Goal: Understand process/instructions: Learn about a topic

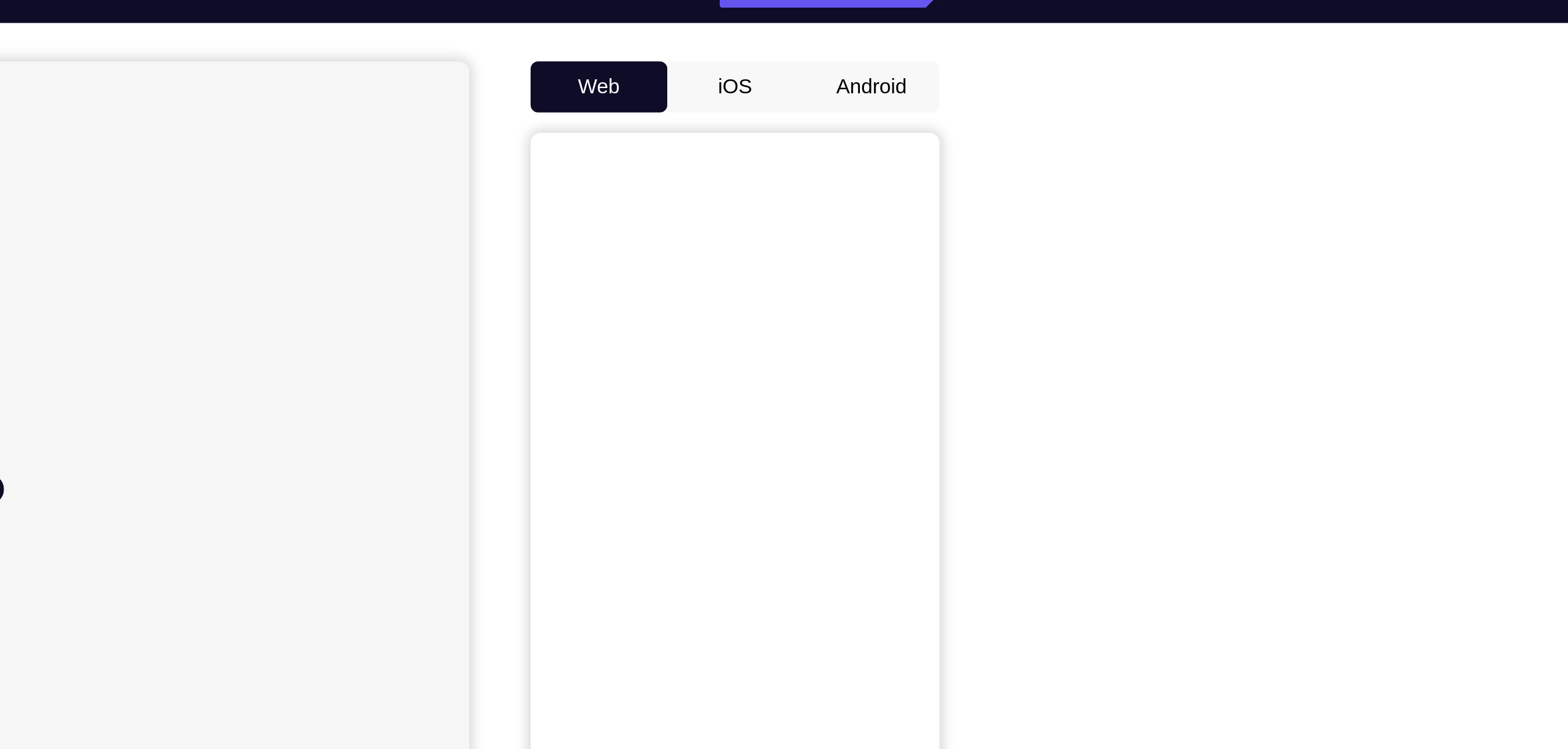
scroll to position [97, 0]
click at [1074, 66] on button "Android" at bounding box center [1080, 66] width 62 height 24
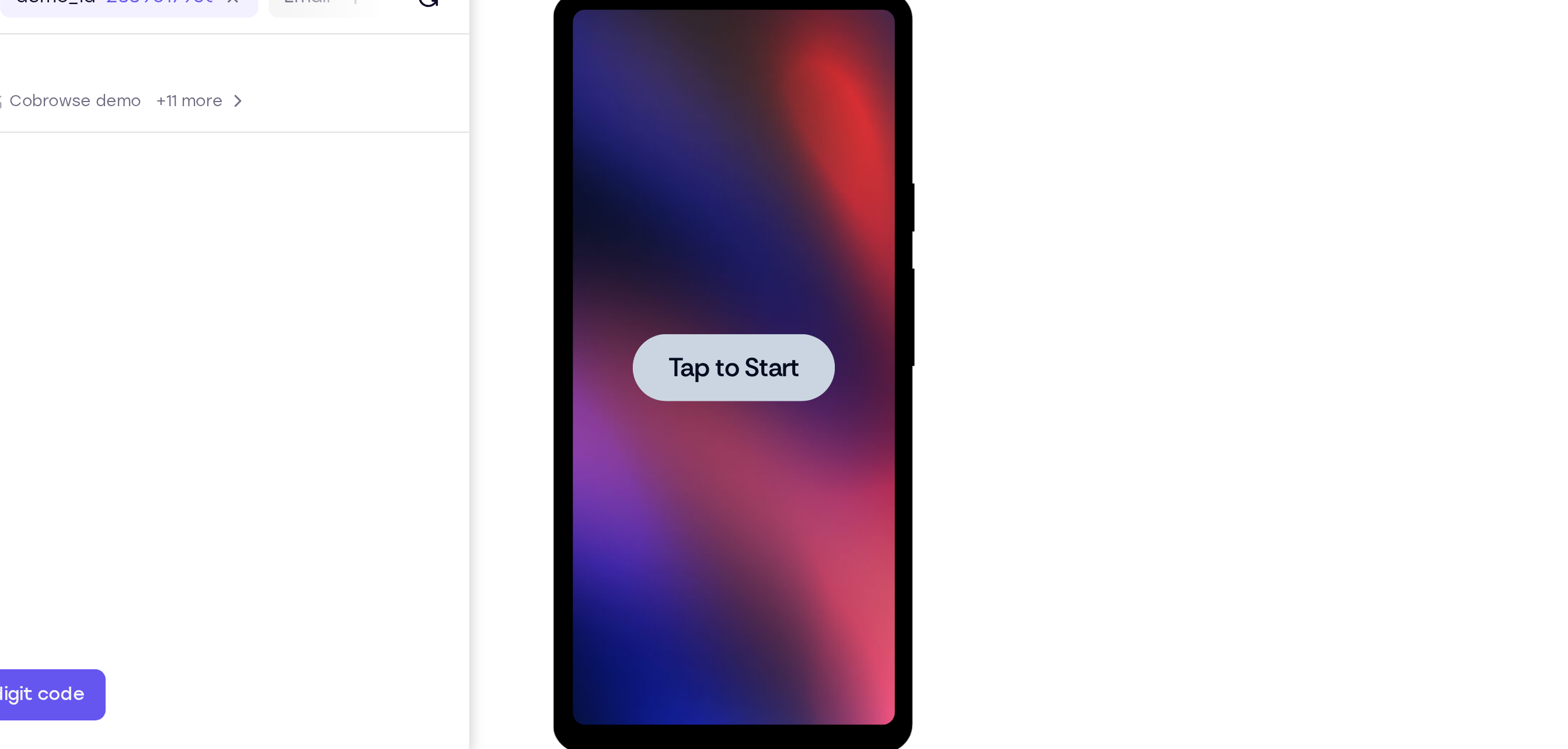
scroll to position [0, 0]
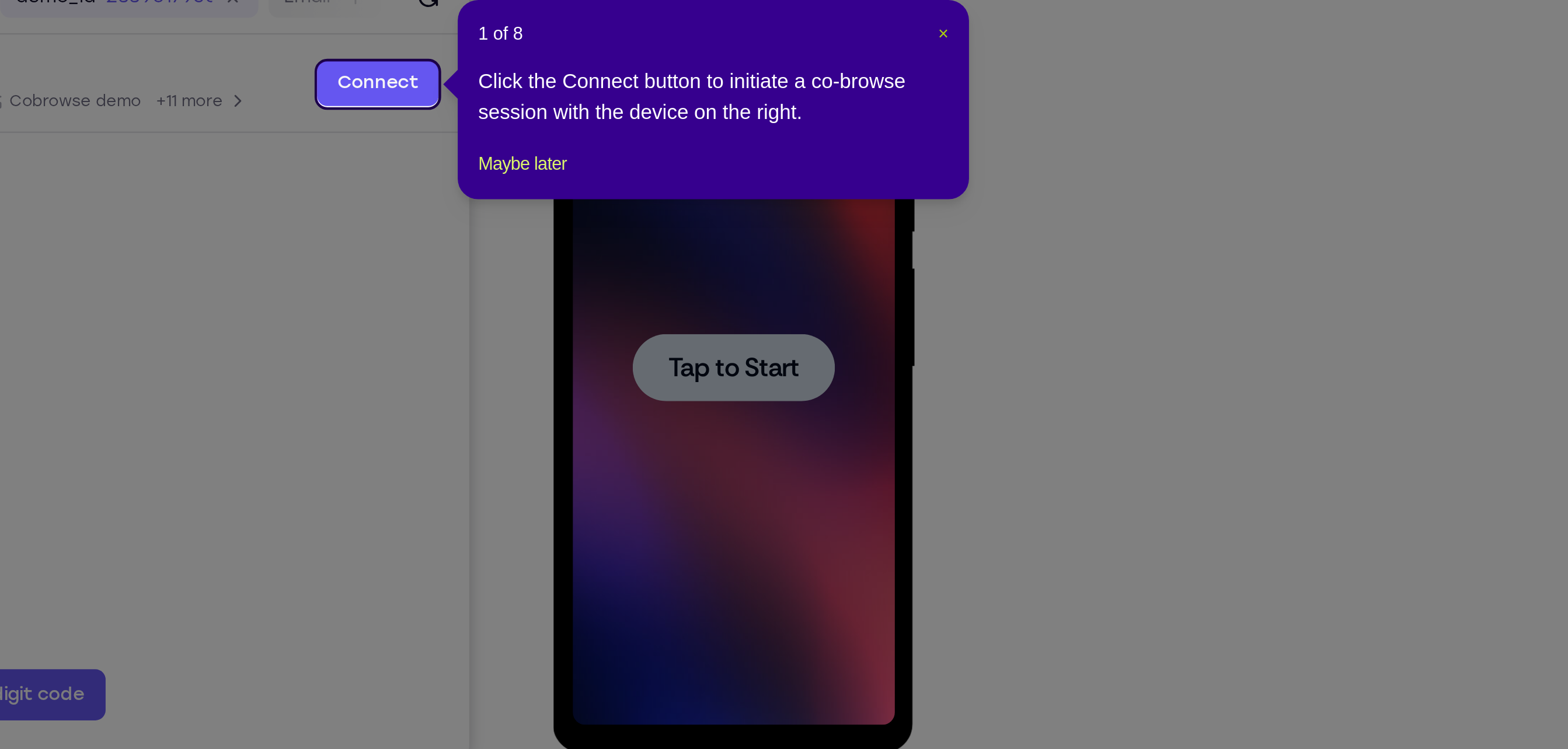
click at [1111, 117] on span "×" at bounding box center [1112, 115] width 4 height 10
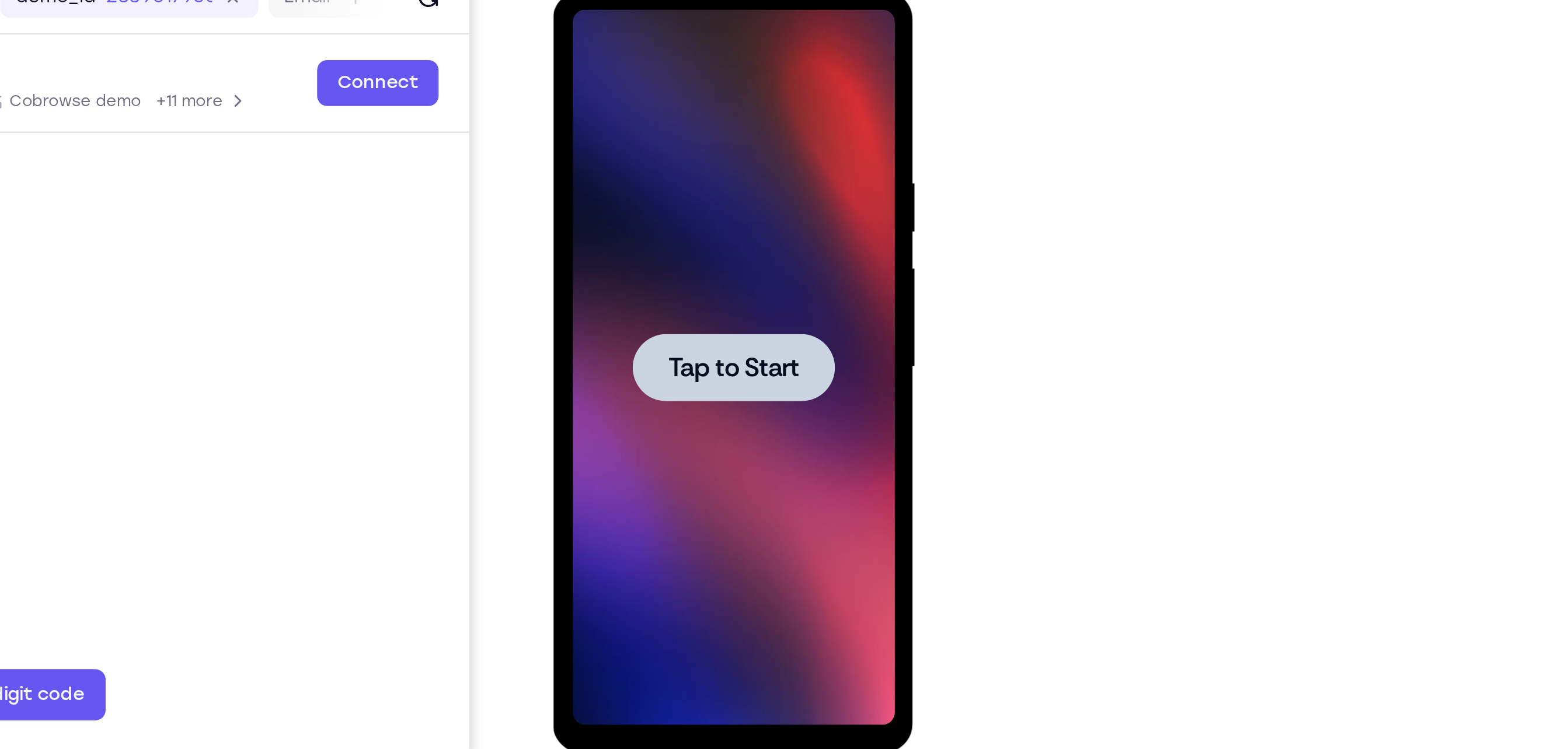
click at [636, 160] on span "Tap to Start" at bounding box center [634, 163] width 59 height 11
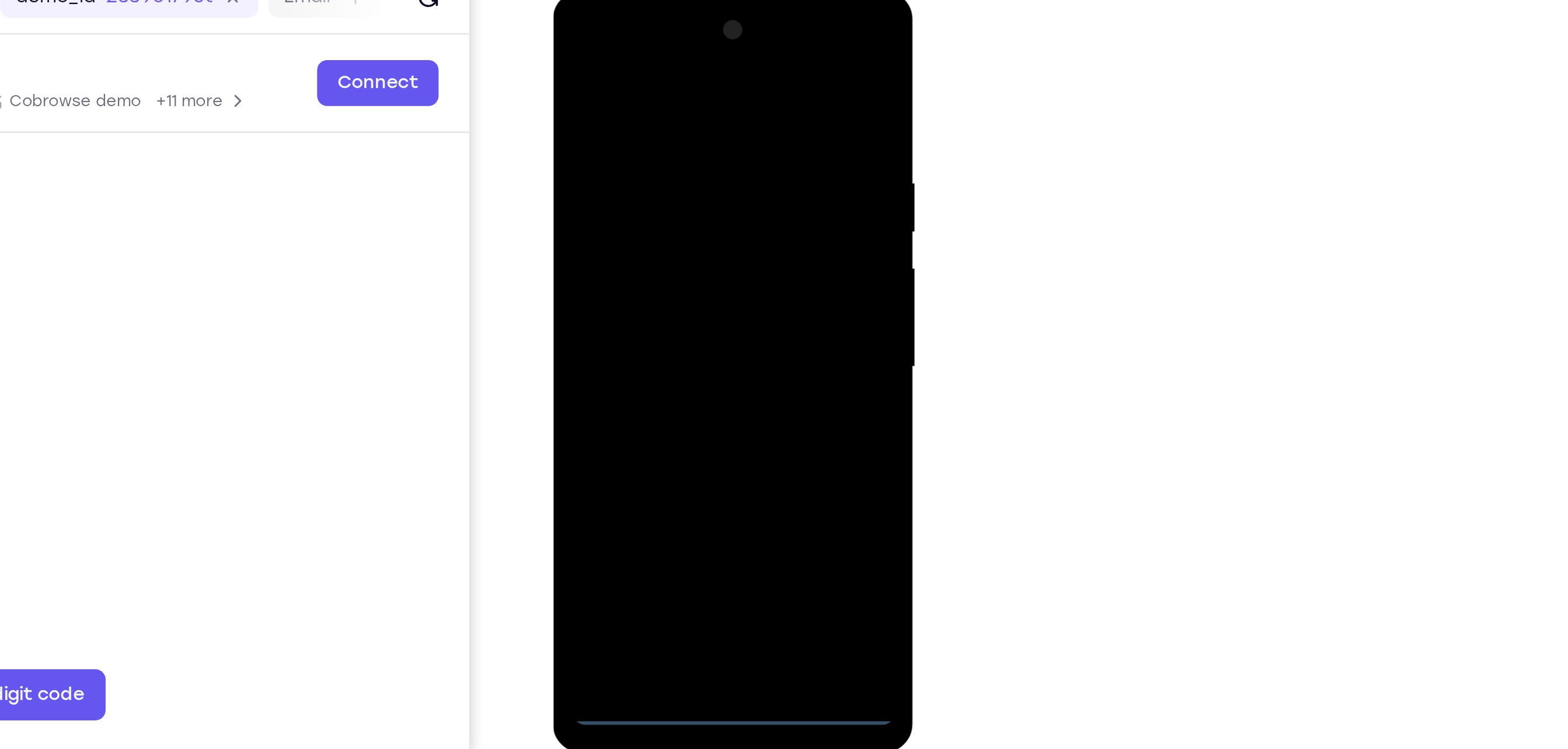
click at [631, 319] on div at bounding box center [634, 163] width 147 height 327
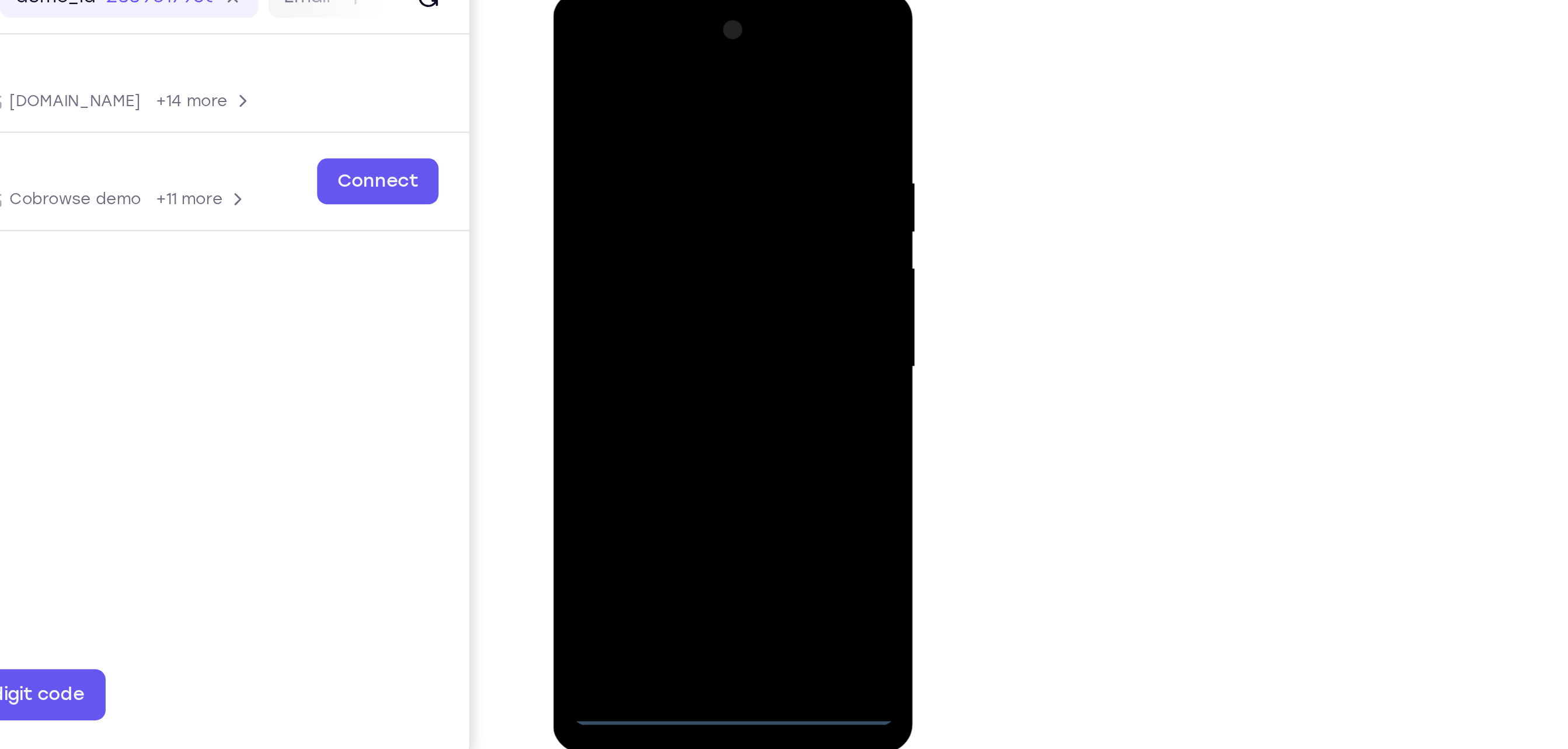
click at [685, 275] on div at bounding box center [634, 163] width 147 height 327
click at [610, 52] on div at bounding box center [634, 163] width 147 height 327
click at [693, 164] on div at bounding box center [634, 163] width 147 height 327
click at [652, 302] on div at bounding box center [634, 163] width 147 height 327
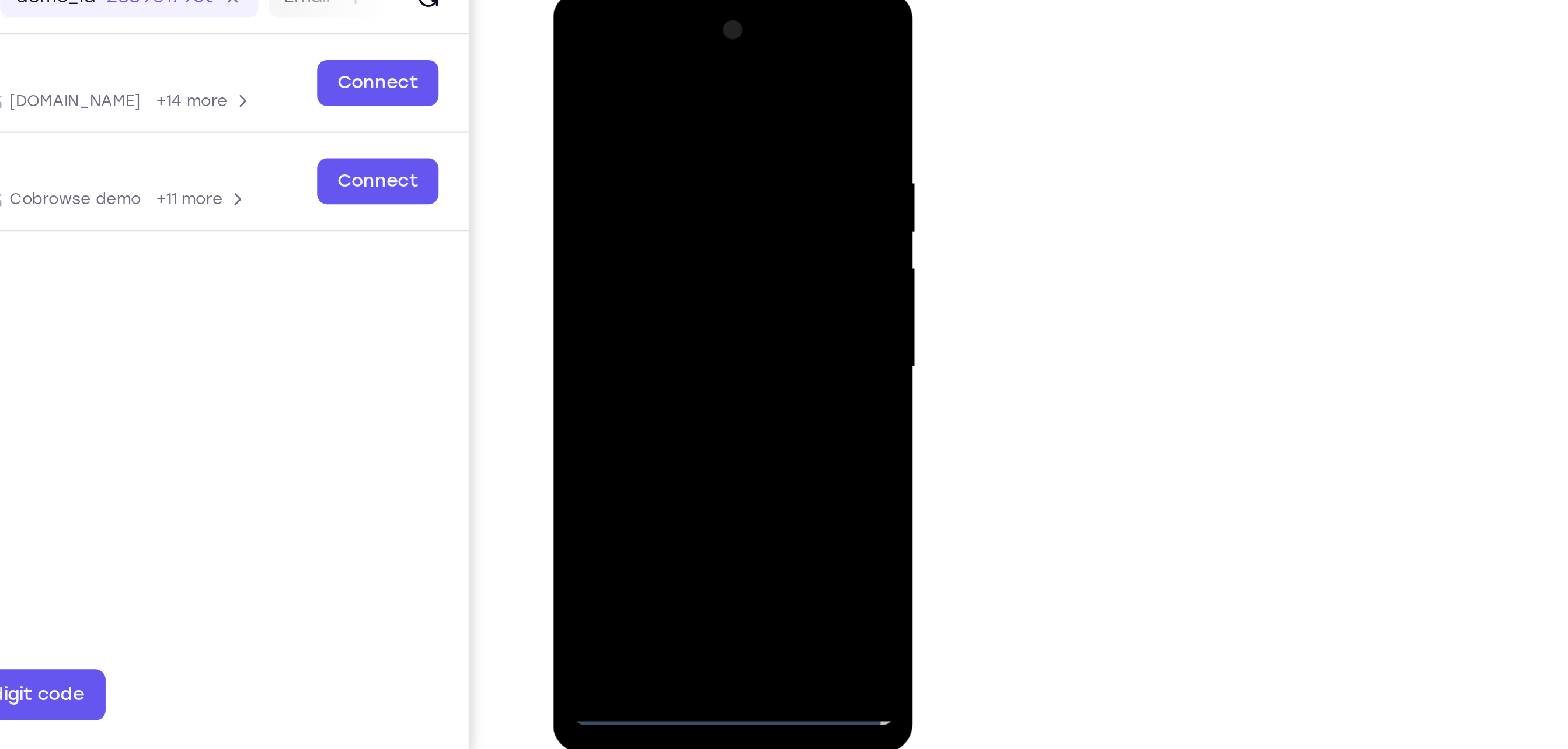
click at [637, 222] on div at bounding box center [634, 163] width 147 height 327
click at [631, 110] on div at bounding box center [634, 163] width 147 height 327
click at [631, 145] on div at bounding box center [634, 163] width 147 height 327
click at [605, 303] on div at bounding box center [634, 163] width 147 height 327
click at [610, 110] on div at bounding box center [634, 163] width 147 height 327
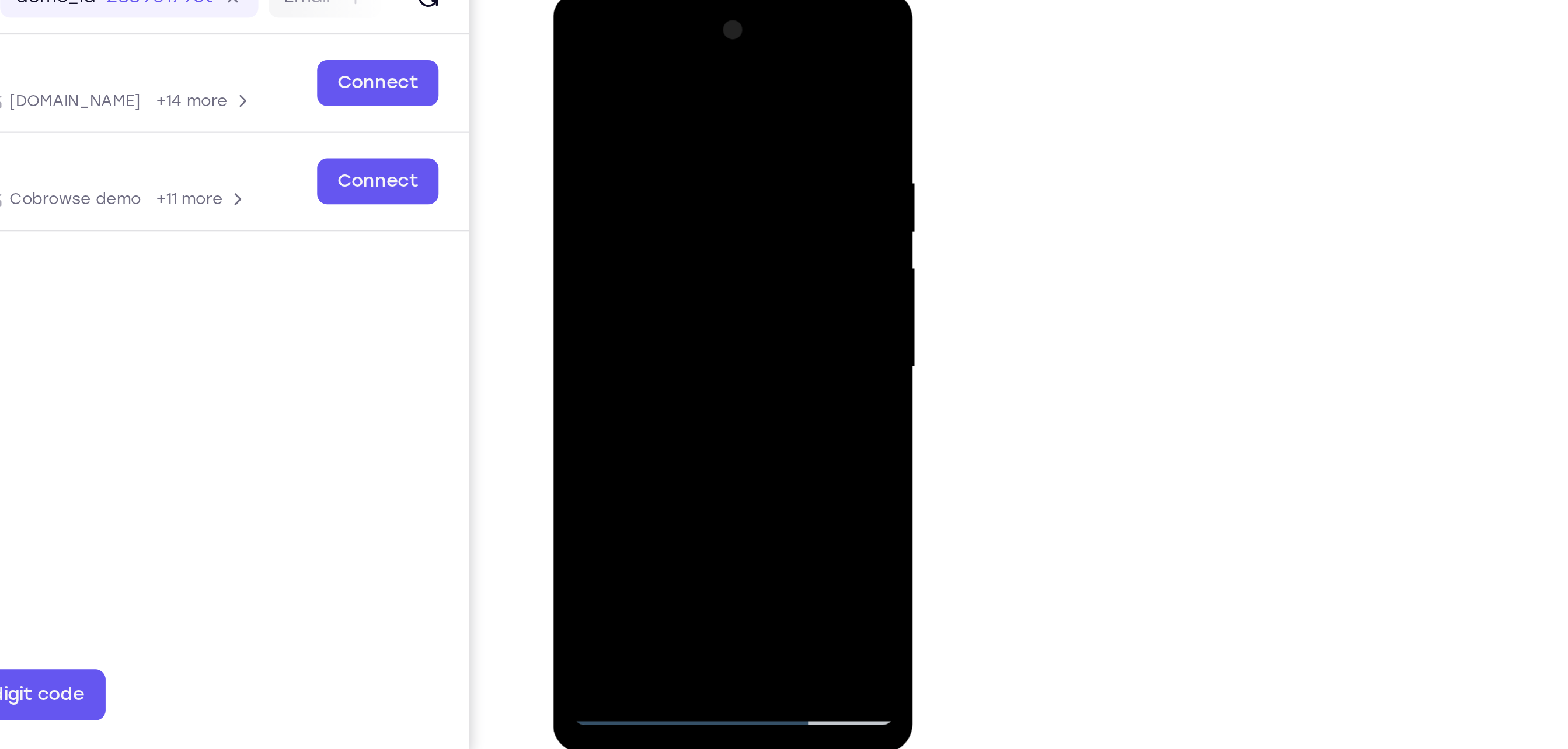
click at [696, 68] on div at bounding box center [634, 163] width 147 height 327
drag, startPoint x: 652, startPoint y: 219, endPoint x: 661, endPoint y: 137, distance: 82.5
click at [661, 137] on div at bounding box center [634, 163] width 147 height 327
click at [571, 241] on div at bounding box center [634, 163] width 147 height 327
click at [699, 137] on div at bounding box center [634, 163] width 147 height 327
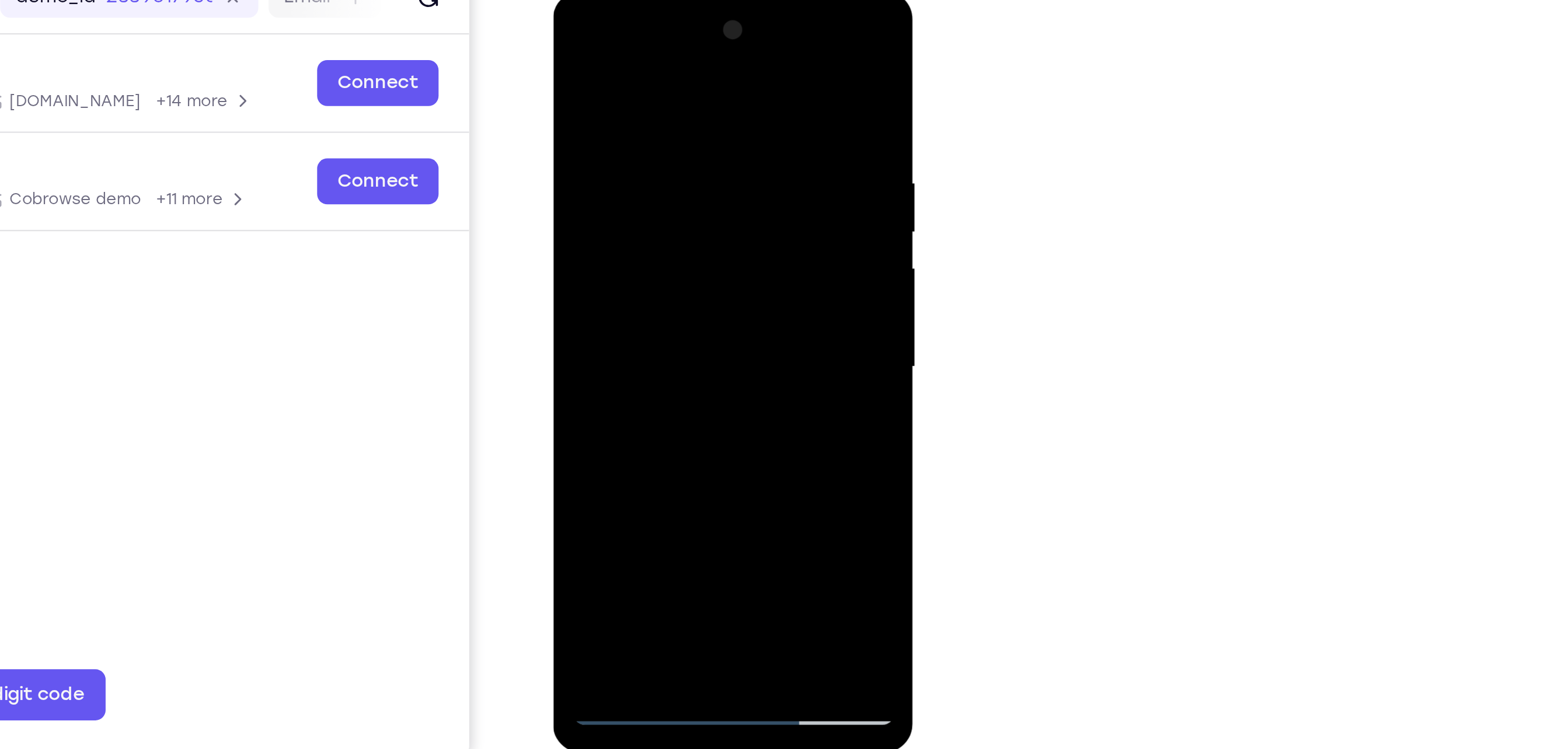
drag, startPoint x: 665, startPoint y: 110, endPoint x: 671, endPoint y: 273, distance: 163.1
click at [671, 273] on div at bounding box center [634, 163] width 147 height 327
click at [624, 75] on div at bounding box center [634, 163] width 147 height 327
click at [693, 298] on div at bounding box center [634, 163] width 147 height 327
click at [697, 241] on div at bounding box center [634, 163] width 147 height 327
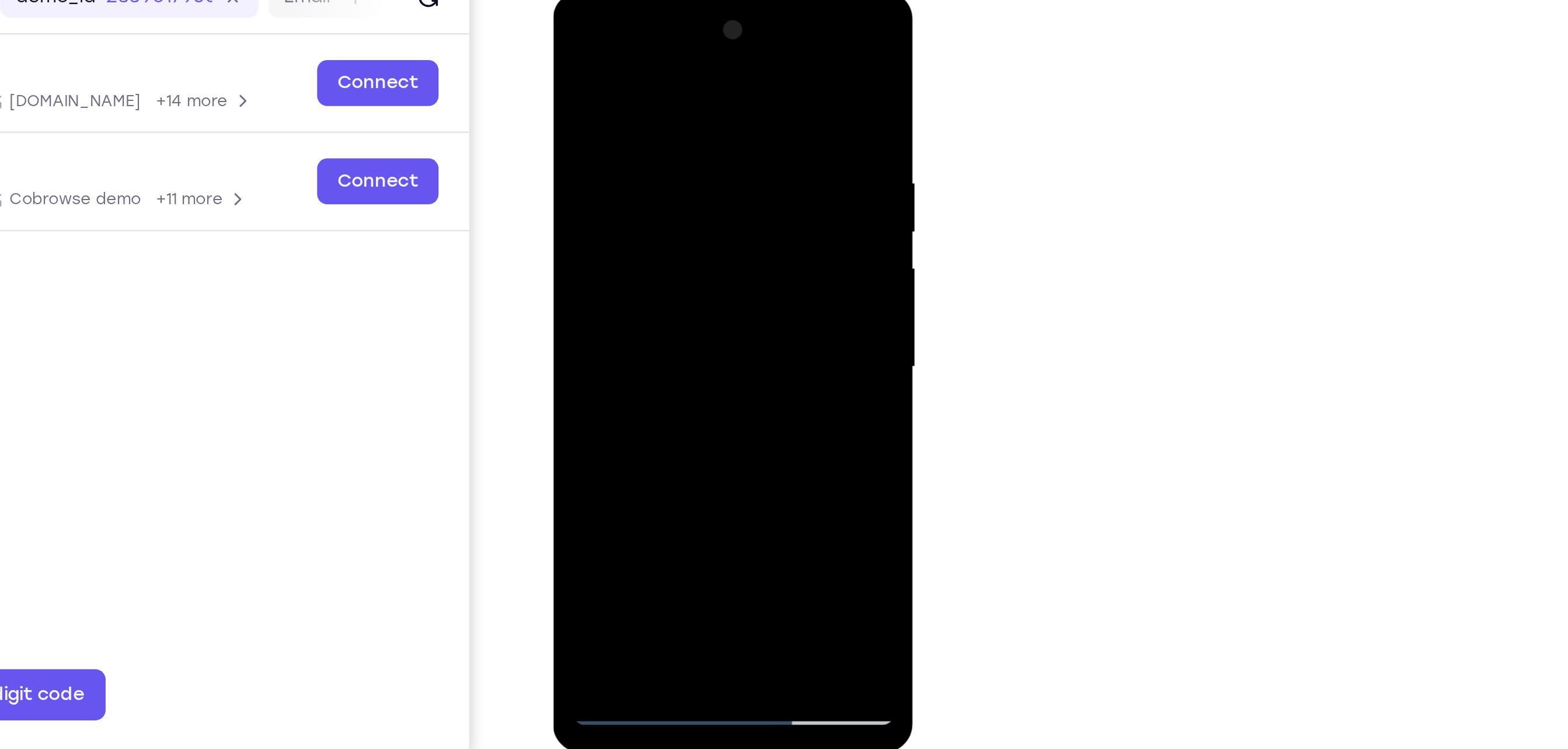
click at [694, 295] on div at bounding box center [634, 163] width 147 height 327
click at [694, 55] on div at bounding box center [634, 163] width 147 height 327
click at [693, 53] on div at bounding box center [634, 163] width 147 height 327
click at [663, 303] on div at bounding box center [634, 163] width 147 height 327
click at [631, 225] on div at bounding box center [634, 163] width 147 height 327
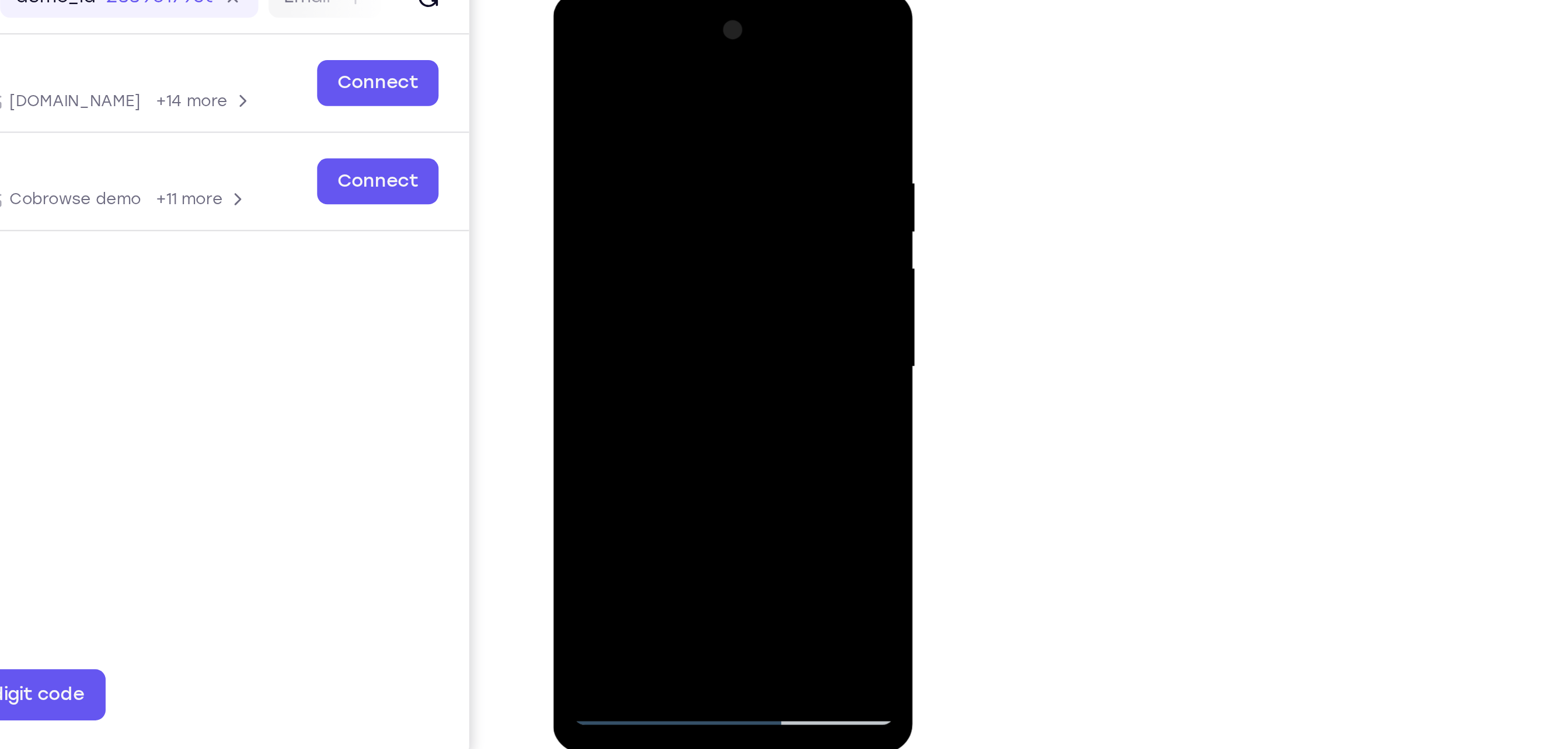
click at [647, 133] on div at bounding box center [634, 163] width 147 height 327
click at [698, 273] on div at bounding box center [634, 163] width 147 height 327
click at [701, 277] on div at bounding box center [634, 163] width 147 height 327
click at [631, 211] on div at bounding box center [634, 163] width 147 height 327
click at [697, 276] on div at bounding box center [634, 163] width 147 height 327
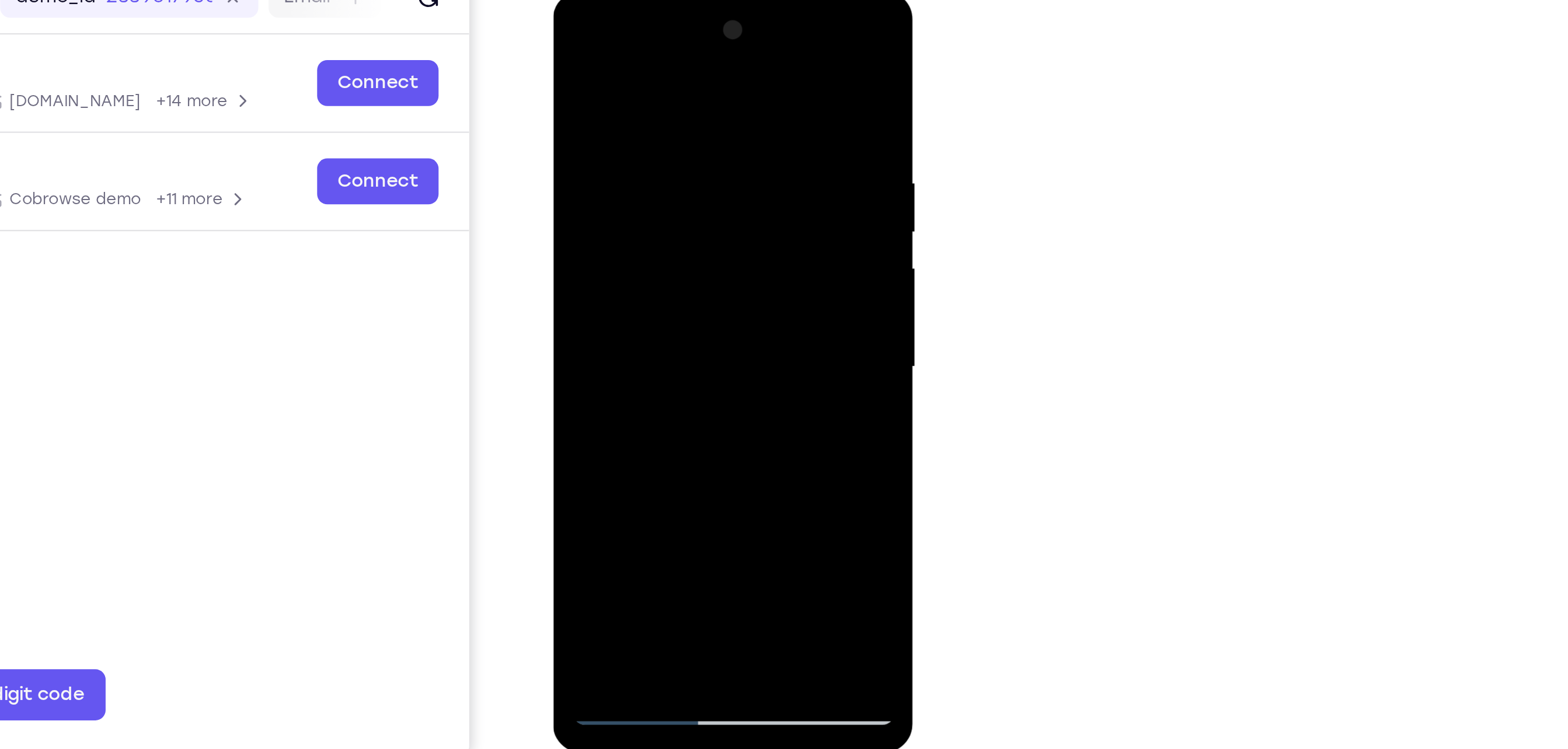
click at [697, 276] on div at bounding box center [634, 163] width 147 height 327
click at [697, 275] on div at bounding box center [634, 163] width 147 height 327
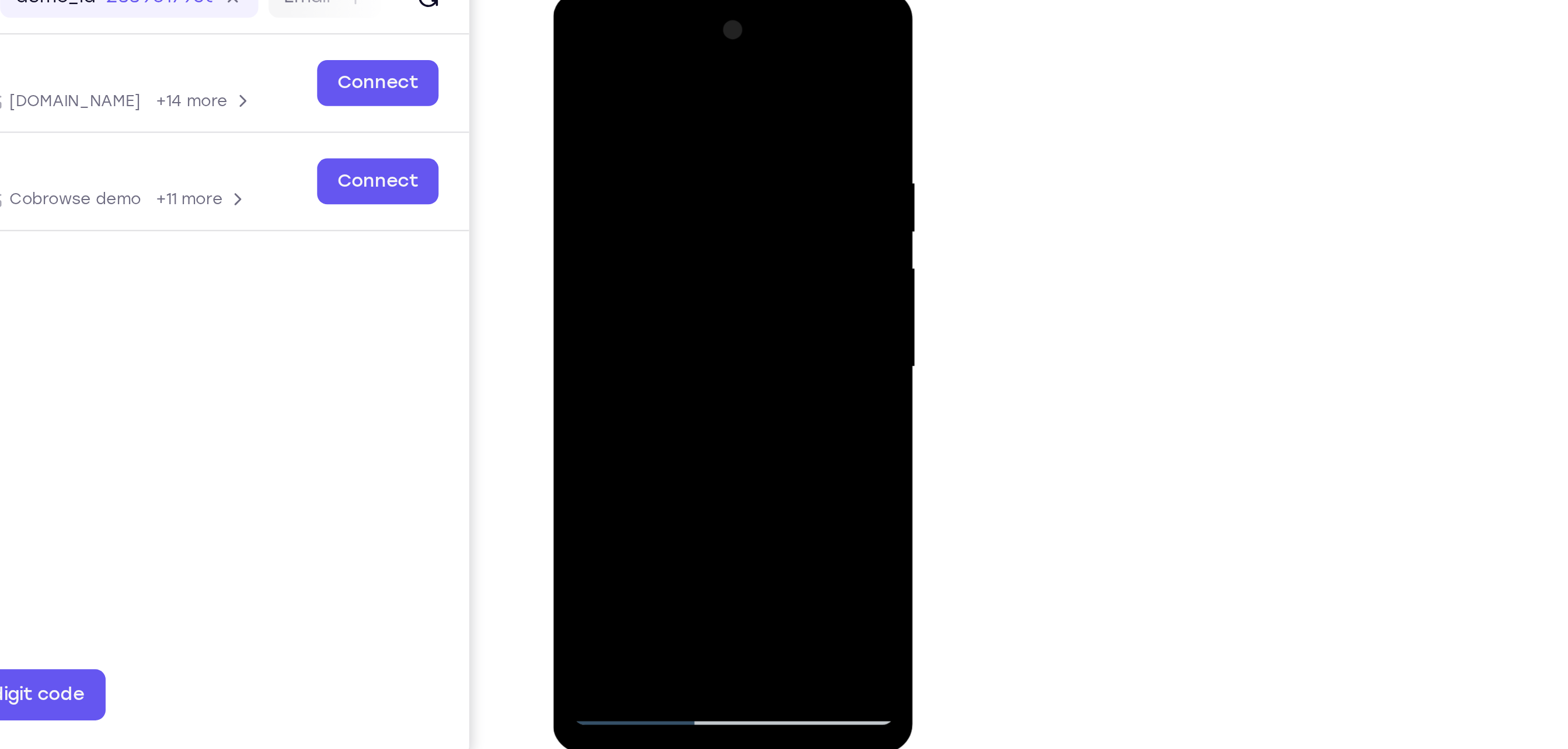
click at [694, 275] on div at bounding box center [634, 163] width 147 height 327
click at [694, 192] on div at bounding box center [634, 163] width 147 height 327
click at [689, 192] on div at bounding box center [634, 163] width 147 height 327
click at [571, 48] on div at bounding box center [634, 163] width 147 height 327
click at [645, 159] on div at bounding box center [634, 163] width 147 height 327
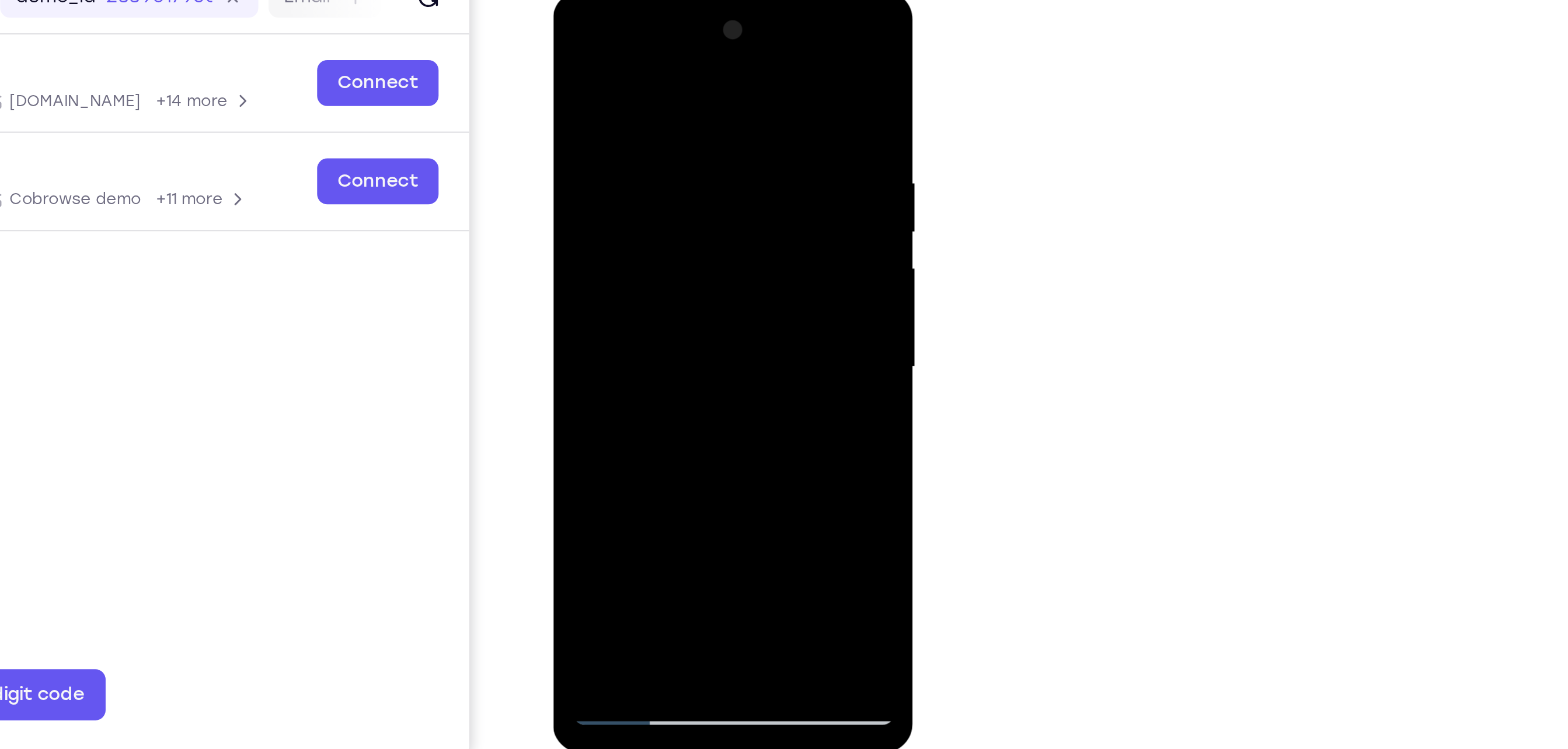
click at [629, 290] on div at bounding box center [634, 163] width 147 height 327
click at [652, 215] on div at bounding box center [634, 163] width 147 height 327
click at [614, 85] on div at bounding box center [634, 163] width 147 height 327
click at [608, 296] on div at bounding box center [634, 163] width 147 height 327
drag, startPoint x: 623, startPoint y: 241, endPoint x: 633, endPoint y: 36, distance: 205.2
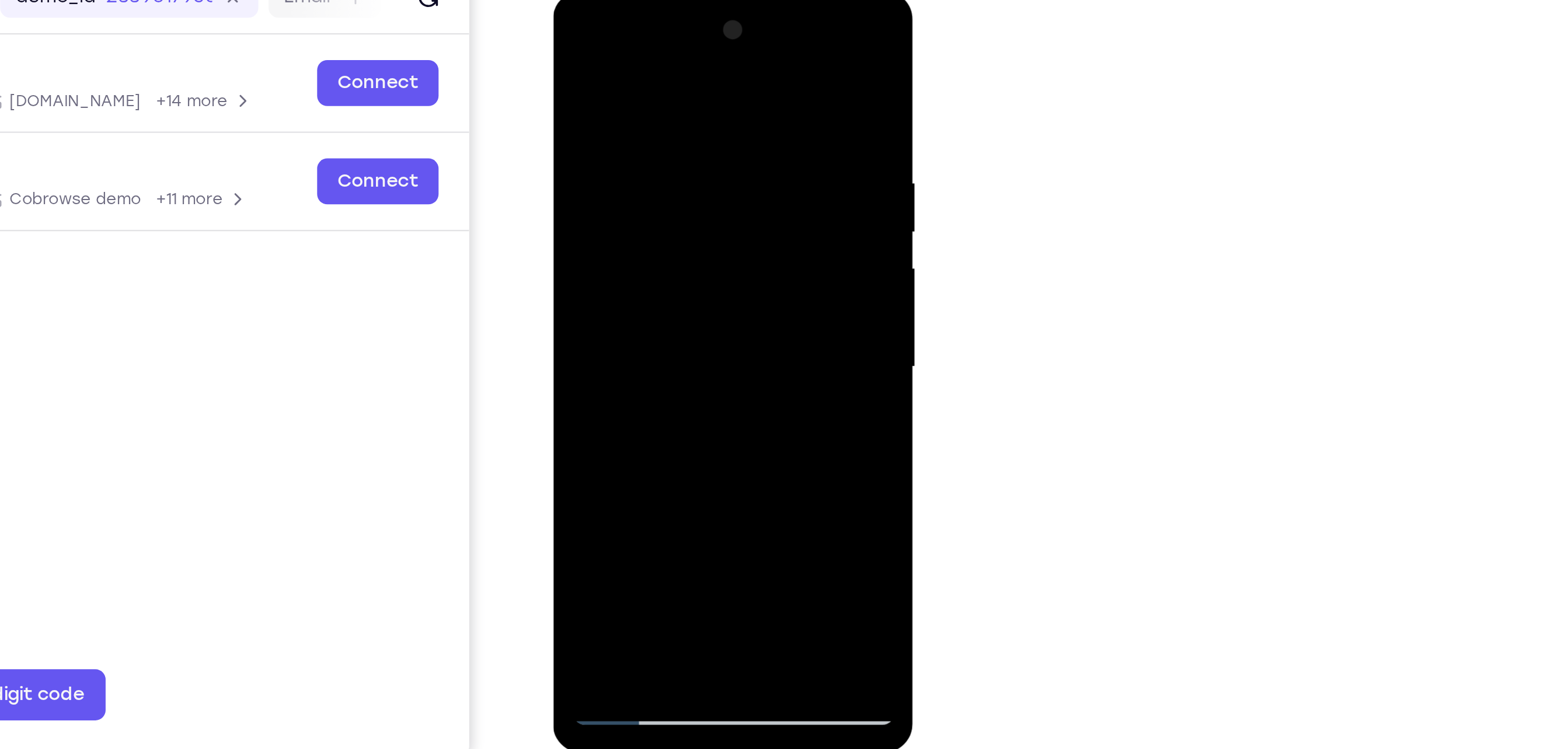
click at [633, 36] on div at bounding box center [634, 163] width 147 height 327
drag, startPoint x: 627, startPoint y: 274, endPoint x: 610, endPoint y: 69, distance: 205.7
click at [610, 69] on div at bounding box center [634, 163] width 147 height 327
drag, startPoint x: 619, startPoint y: 266, endPoint x: 612, endPoint y: 75, distance: 191.1
click at [612, 75] on div at bounding box center [634, 163] width 147 height 327
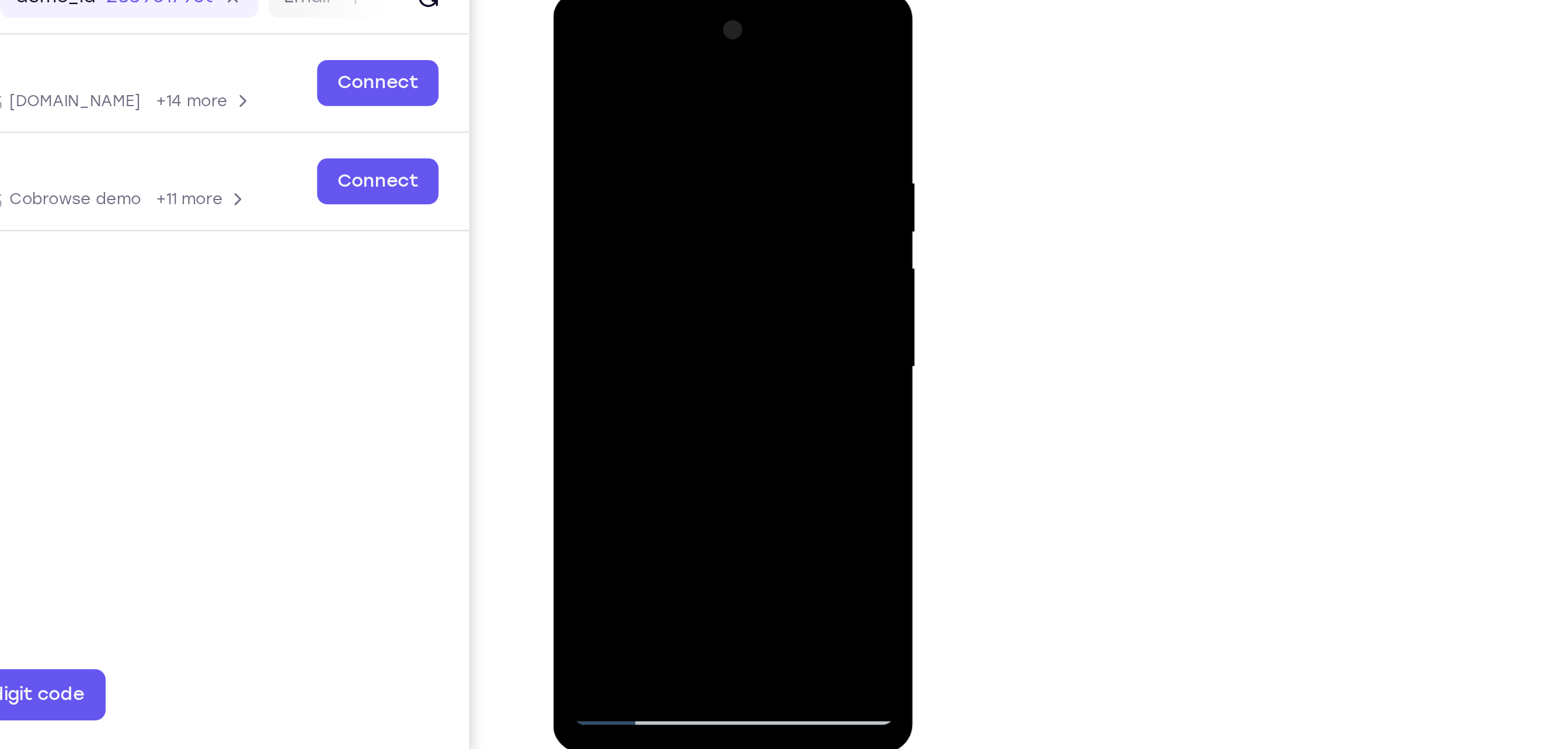
drag, startPoint x: 624, startPoint y: 289, endPoint x: 628, endPoint y: 255, distance: 34.2
click at [628, 255] on div at bounding box center [634, 163] width 147 height 327
click at [614, 251] on div at bounding box center [634, 163] width 147 height 327
click at [610, 150] on div at bounding box center [634, 163] width 147 height 327
click at [679, 300] on div at bounding box center [634, 163] width 147 height 327
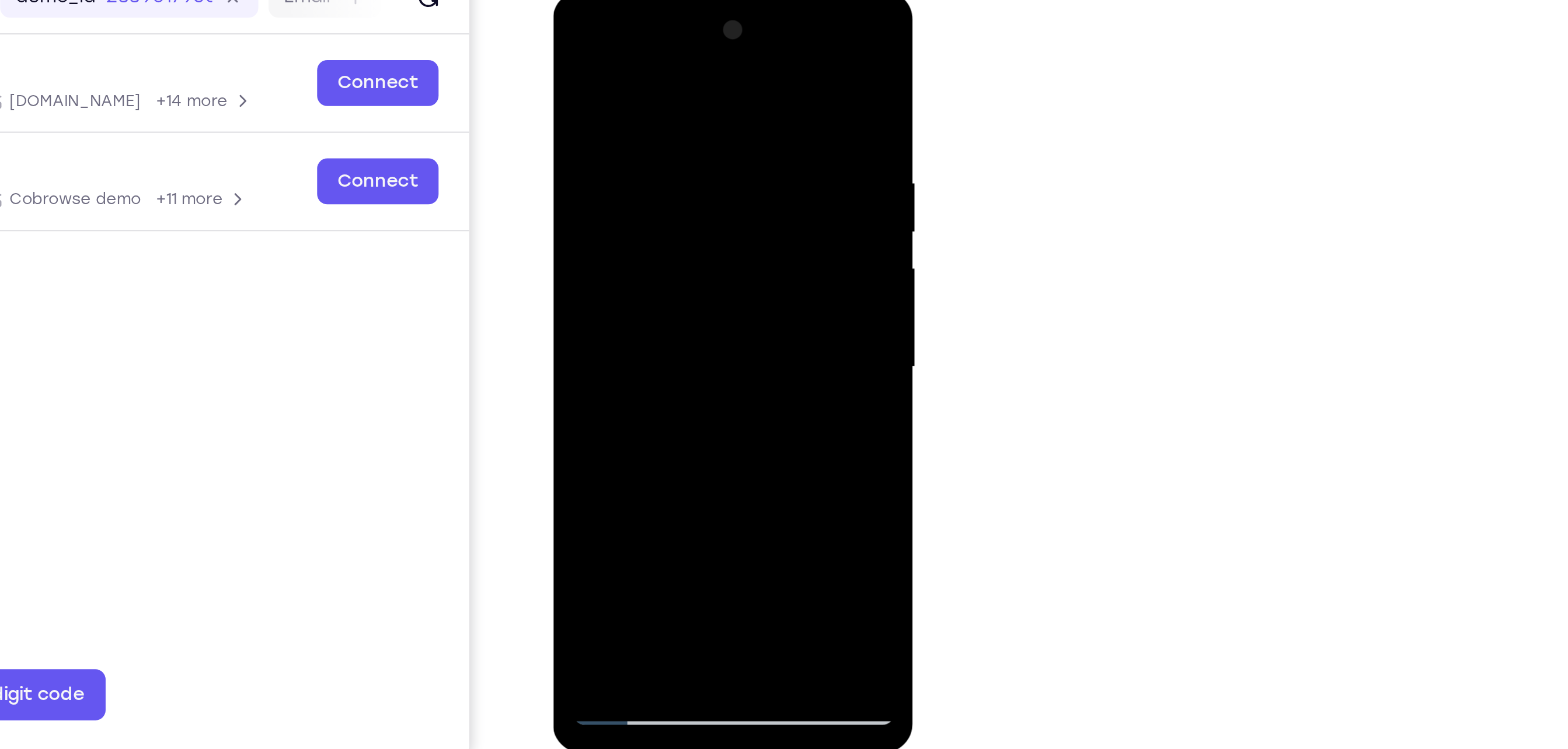
click at [573, 31] on div at bounding box center [634, 163] width 147 height 327
click at [572, 31] on div at bounding box center [634, 163] width 147 height 327
click at [604, 296] on div at bounding box center [634, 163] width 147 height 327
click at [629, 253] on div at bounding box center [634, 163] width 147 height 327
click at [687, 253] on div at bounding box center [634, 163] width 147 height 327
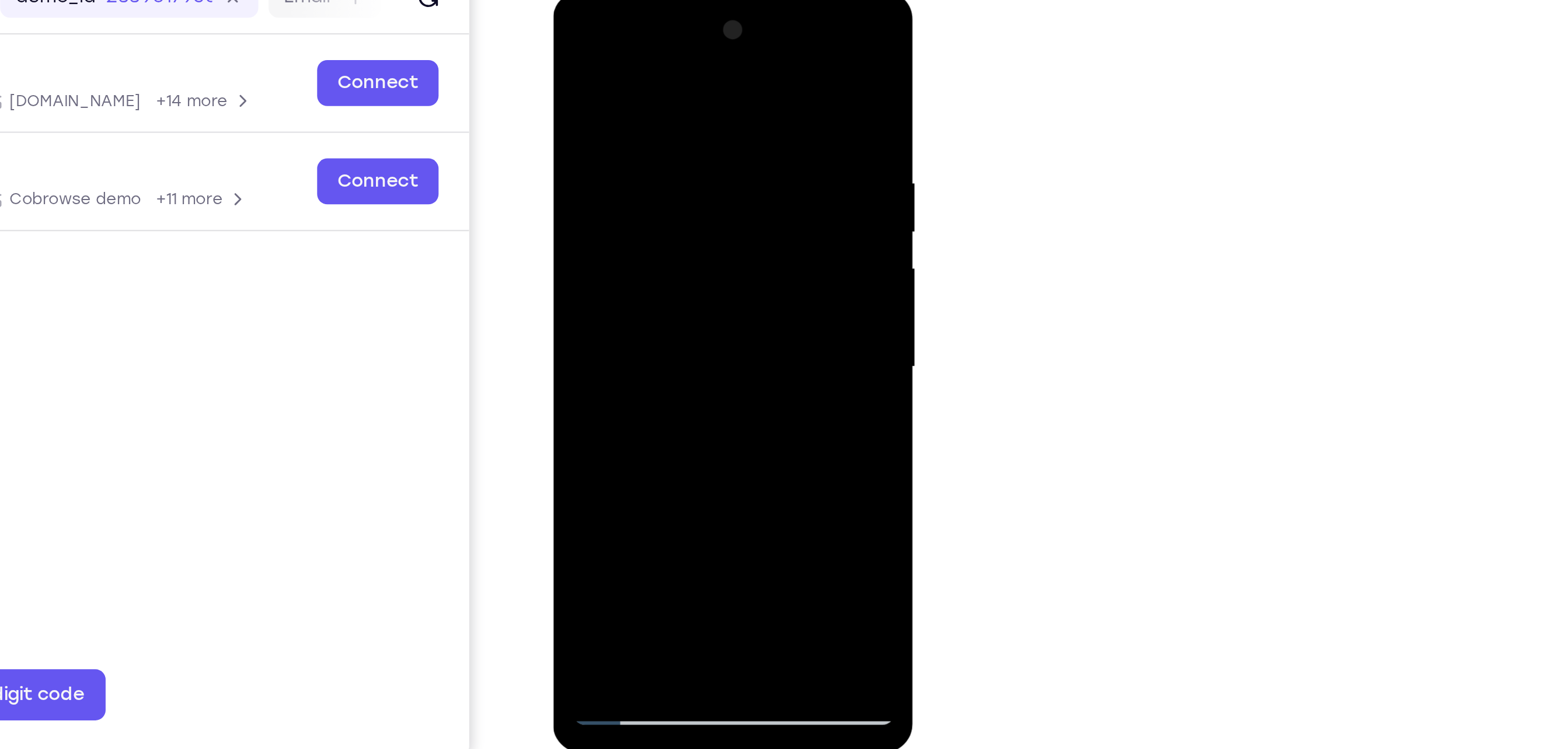
click at [647, 282] on div at bounding box center [634, 163] width 147 height 327
click at [594, 259] on div at bounding box center [634, 163] width 147 height 327
click at [635, 255] on div at bounding box center [634, 163] width 147 height 327
click at [622, 255] on div at bounding box center [634, 163] width 147 height 327
click at [605, 254] on div at bounding box center [634, 163] width 147 height 327
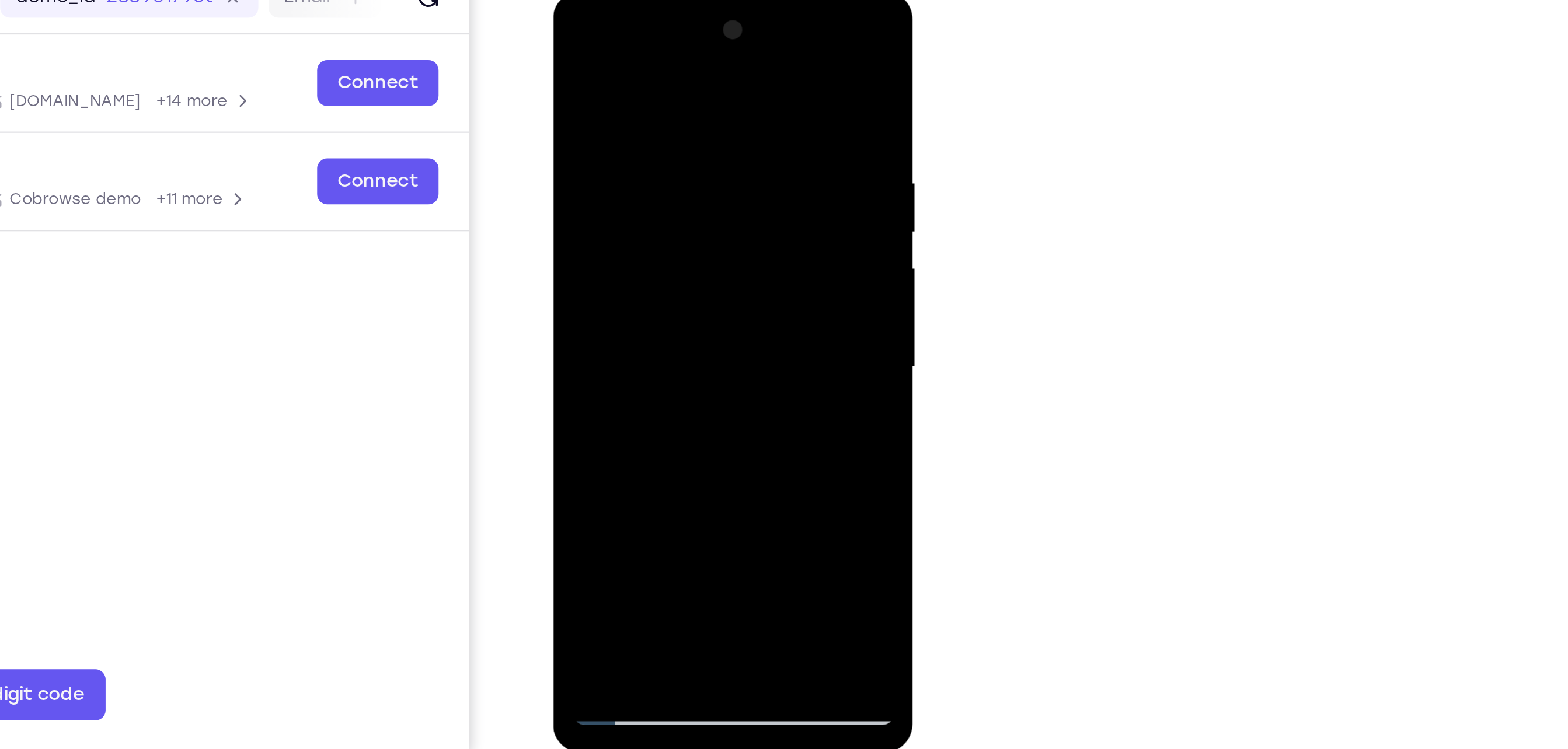
click at [621, 258] on div at bounding box center [634, 163] width 147 height 327
click at [700, 255] on div at bounding box center [634, 163] width 147 height 327
click at [646, 276] on div at bounding box center [634, 163] width 147 height 327
click at [592, 253] on div at bounding box center [634, 163] width 147 height 327
click at [633, 254] on div at bounding box center [634, 163] width 147 height 327
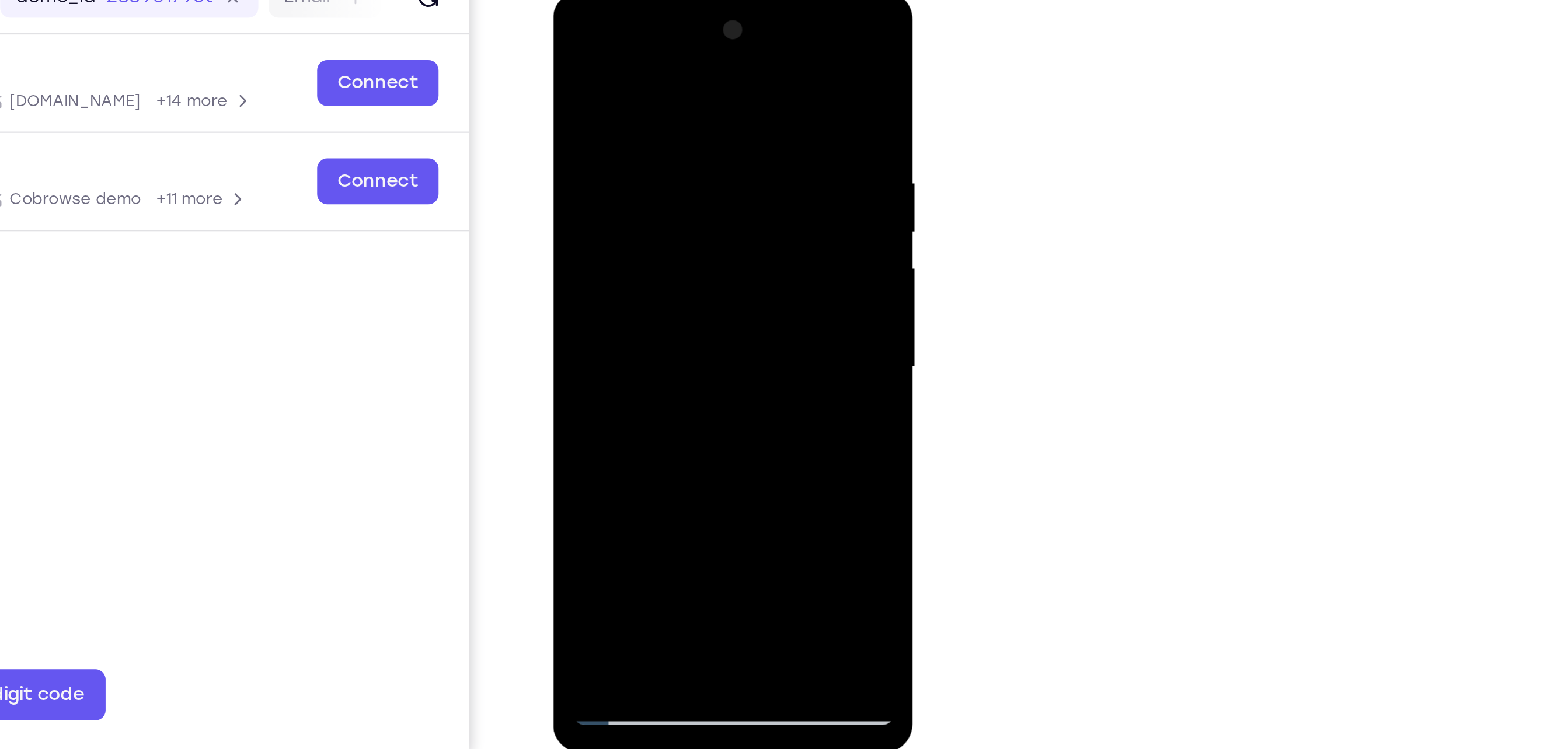
click at [607, 233] on div at bounding box center [634, 163] width 147 height 327
click at [675, 257] on div at bounding box center [634, 163] width 147 height 327
click at [609, 274] on div at bounding box center [634, 163] width 147 height 327
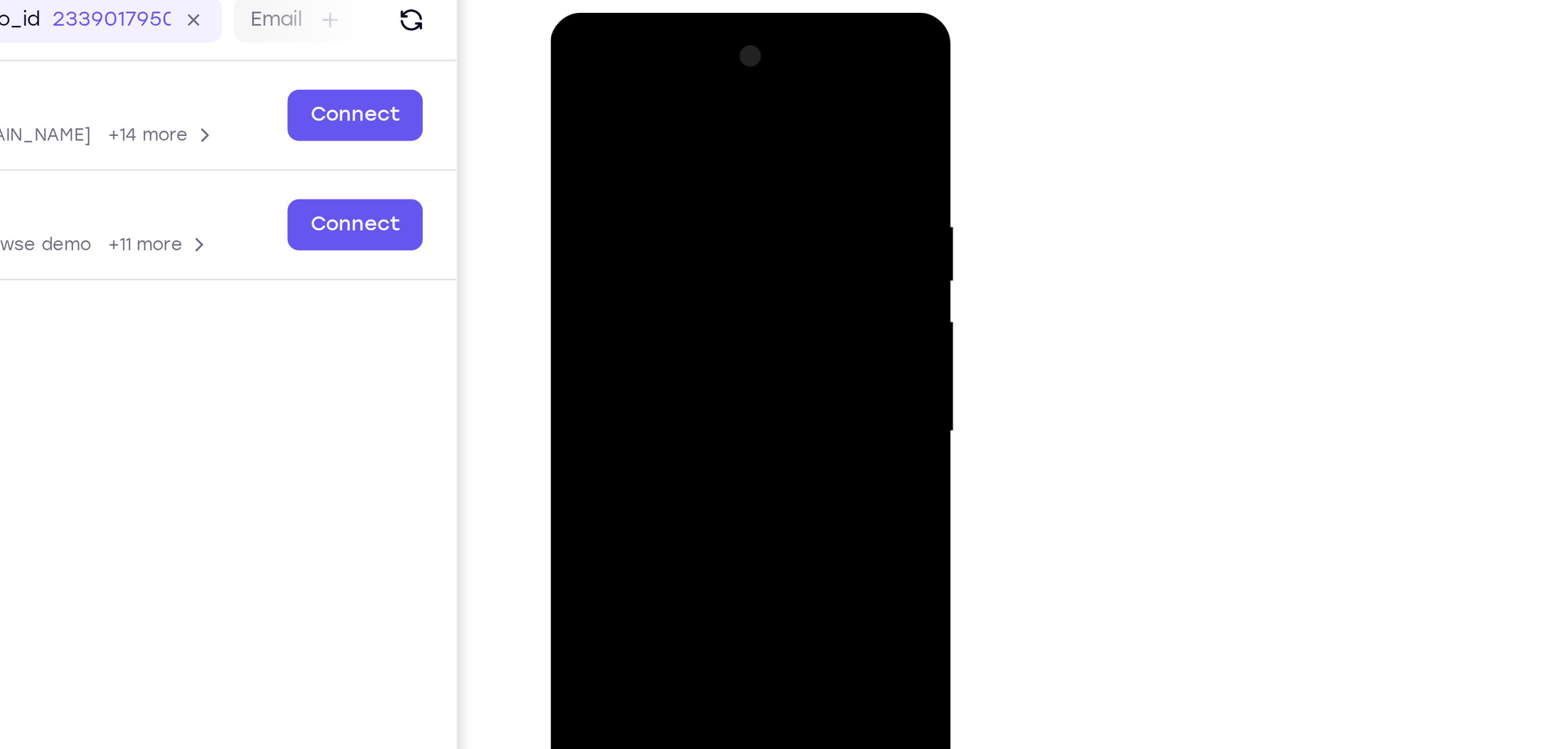
click at [568, 68] on div at bounding box center [632, 184] width 147 height 327
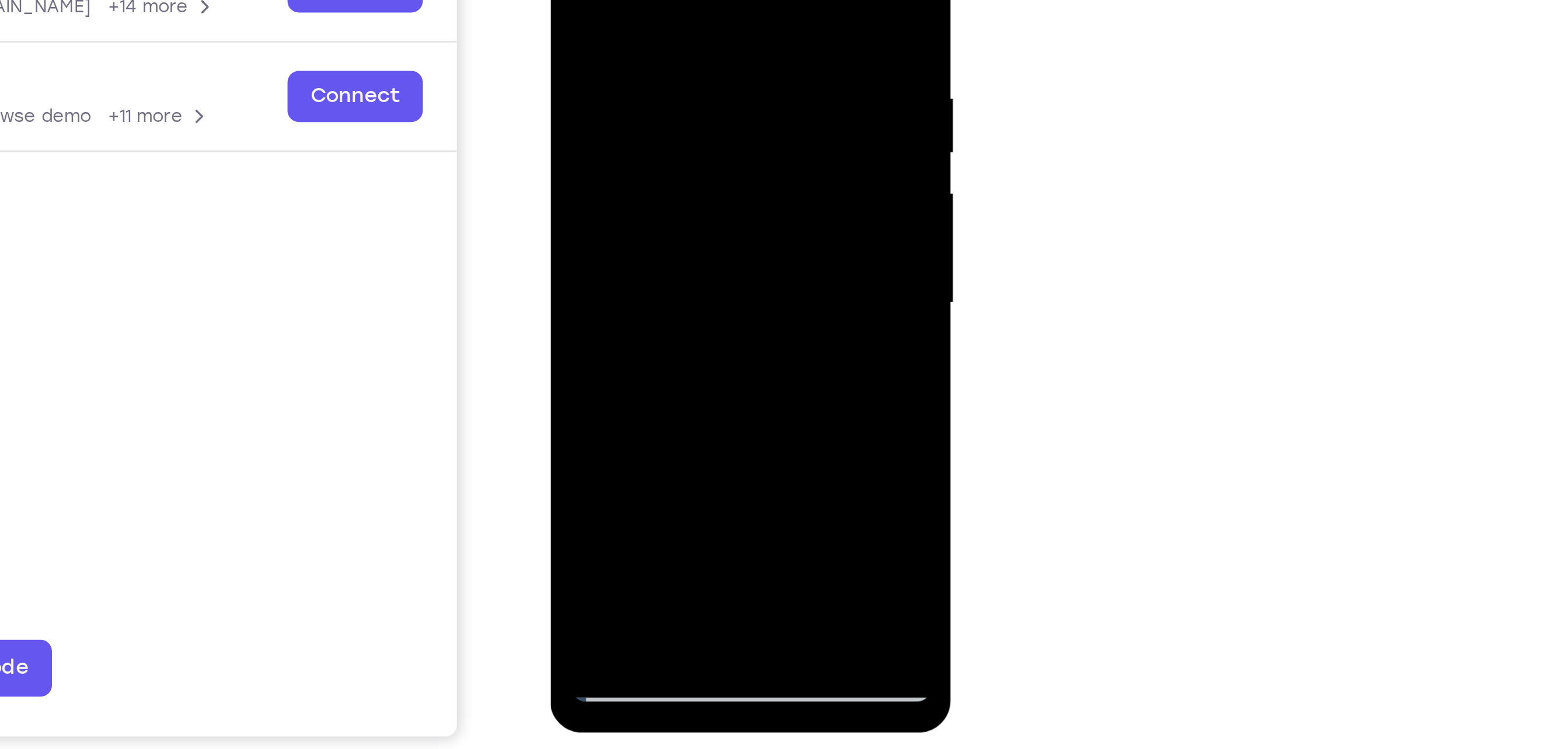
drag, startPoint x: 627, startPoint y: 137, endPoint x: 642, endPoint y: 10, distance: 127.9
click at [642, 10] on div at bounding box center [632, 57] width 147 height 327
drag, startPoint x: 630, startPoint y: 169, endPoint x: 635, endPoint y: 62, distance: 107.1
click at [635, 62] on div at bounding box center [632, 57] width 147 height 327
click at [589, 214] on div at bounding box center [632, 57] width 147 height 327
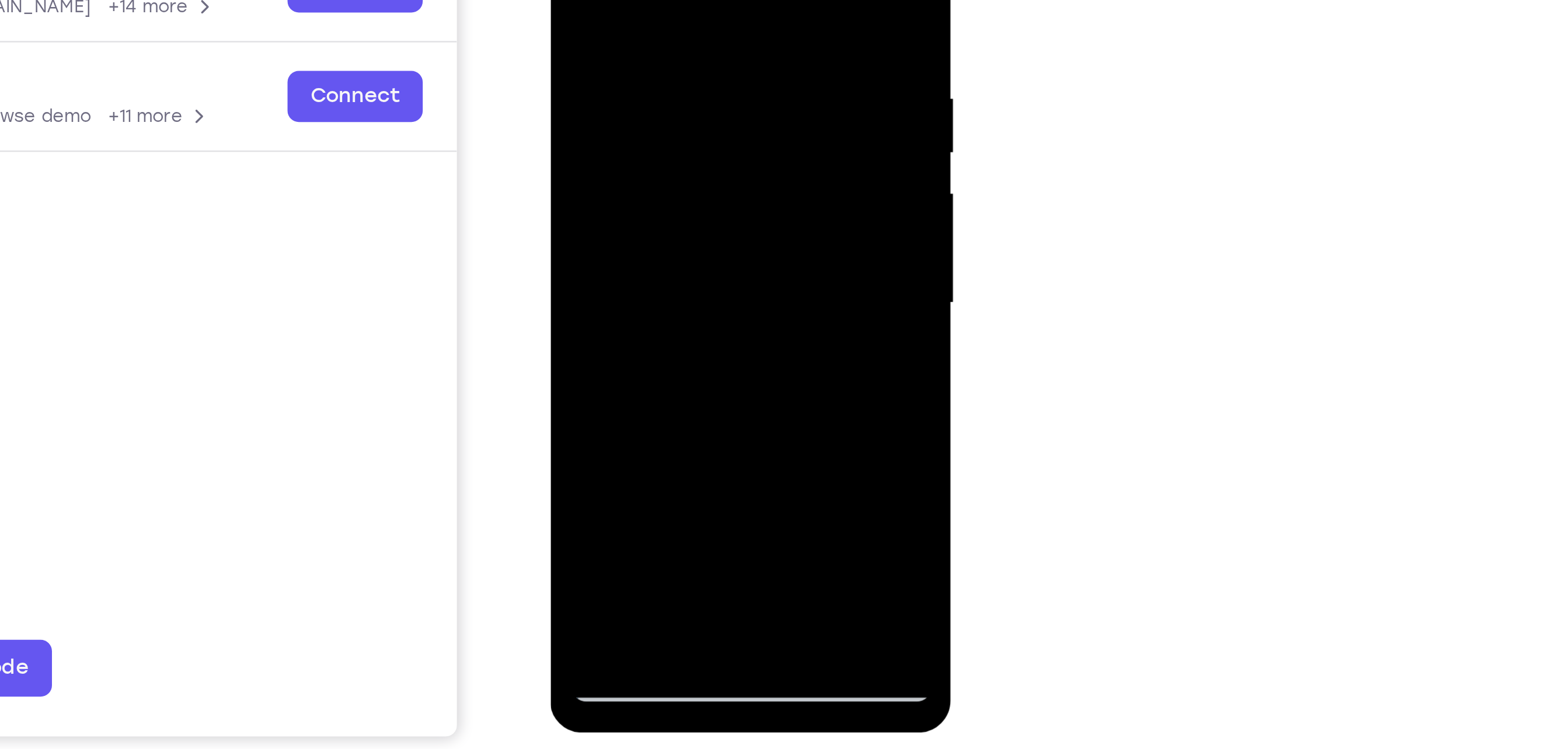
click at [589, 213] on div at bounding box center [632, 57] width 147 height 327
click at [586, 213] on div at bounding box center [632, 57] width 147 height 327
click at [572, 0] on div at bounding box center [632, 57] width 147 height 327
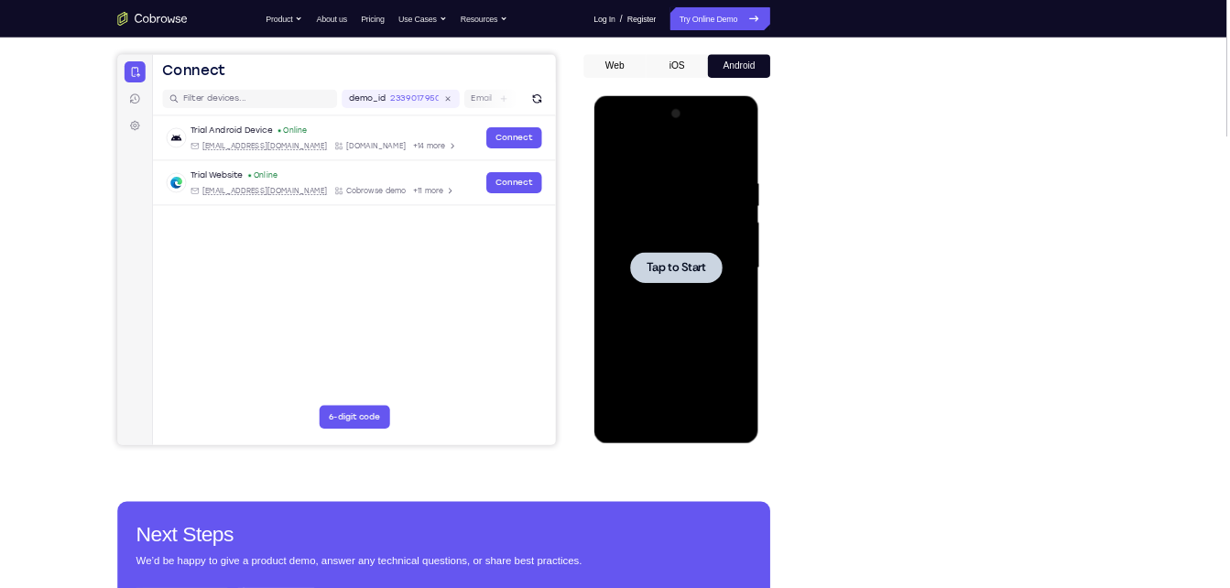
scroll to position [152, 0]
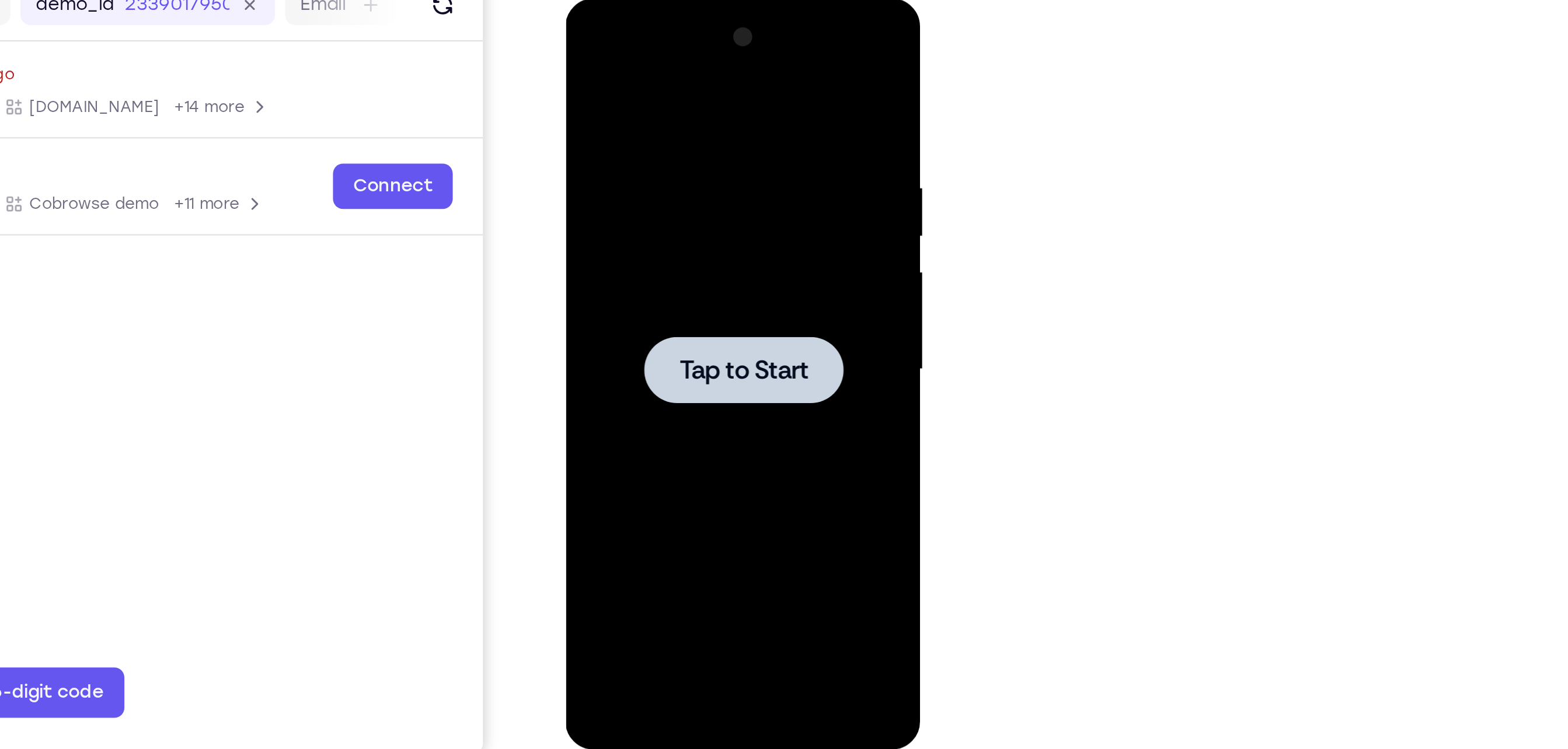
click at [629, 174] on span "Tap to Start" at bounding box center [647, 171] width 59 height 11
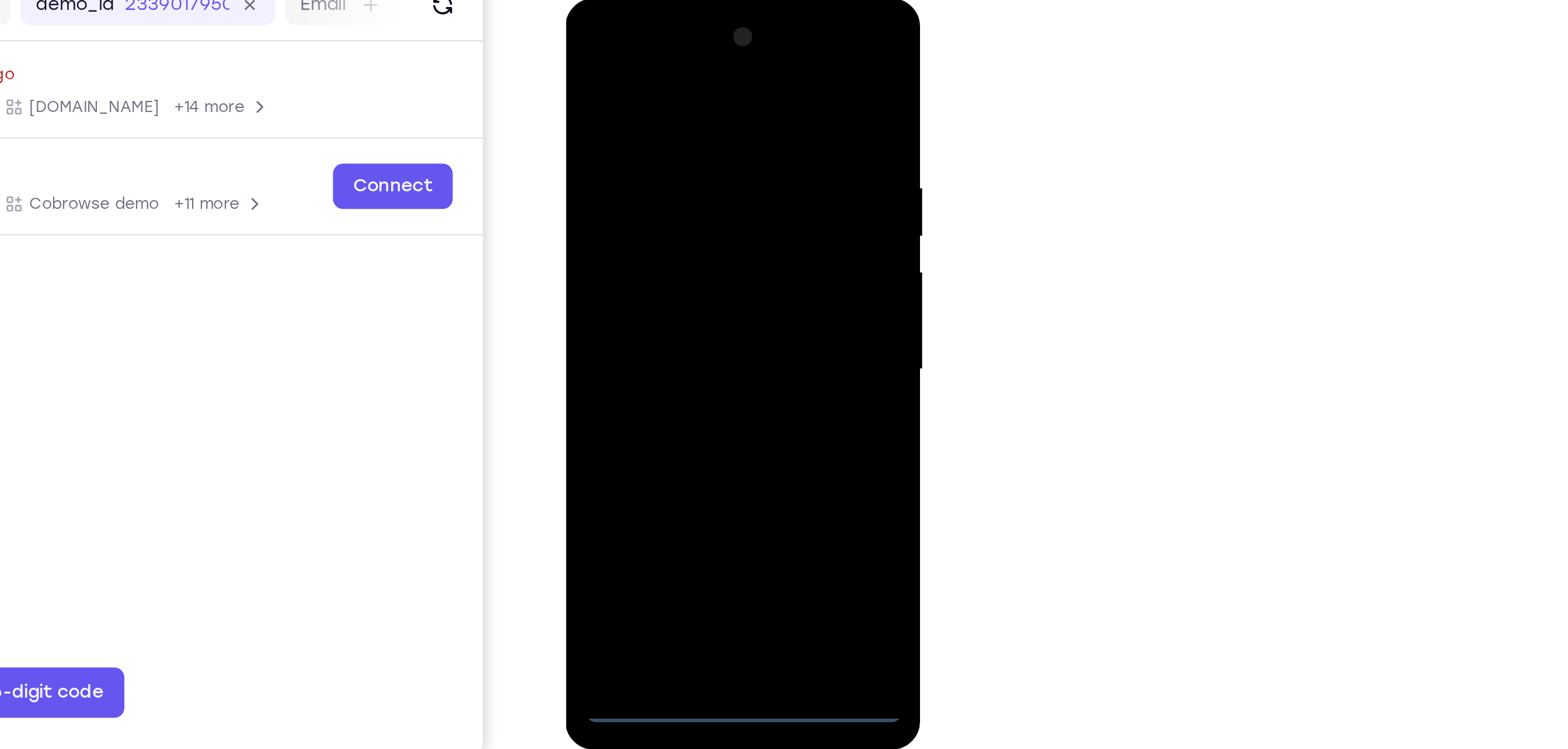
click at [651, 322] on div at bounding box center [647, 171] width 147 height 327
click at [703, 276] on div at bounding box center [647, 171] width 147 height 327
click at [694, 282] on div at bounding box center [647, 171] width 147 height 327
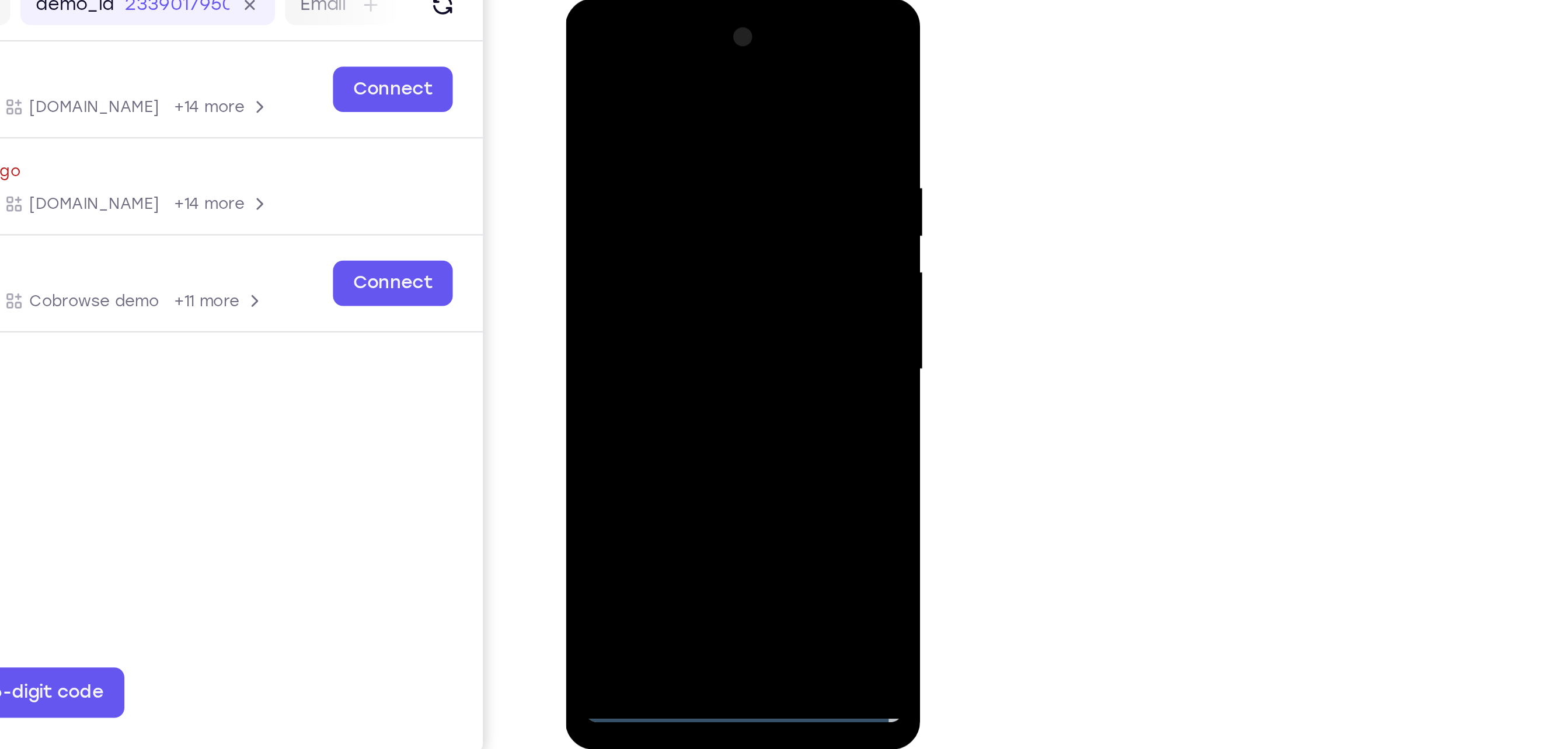
click at [694, 282] on div at bounding box center [647, 171] width 147 height 327
click at [624, 61] on div at bounding box center [647, 171] width 147 height 327
click at [693, 168] on div at bounding box center [647, 171] width 147 height 327
click at [637, 192] on div at bounding box center [647, 171] width 147 height 327
click at [652, 228] on div at bounding box center [647, 171] width 147 height 327
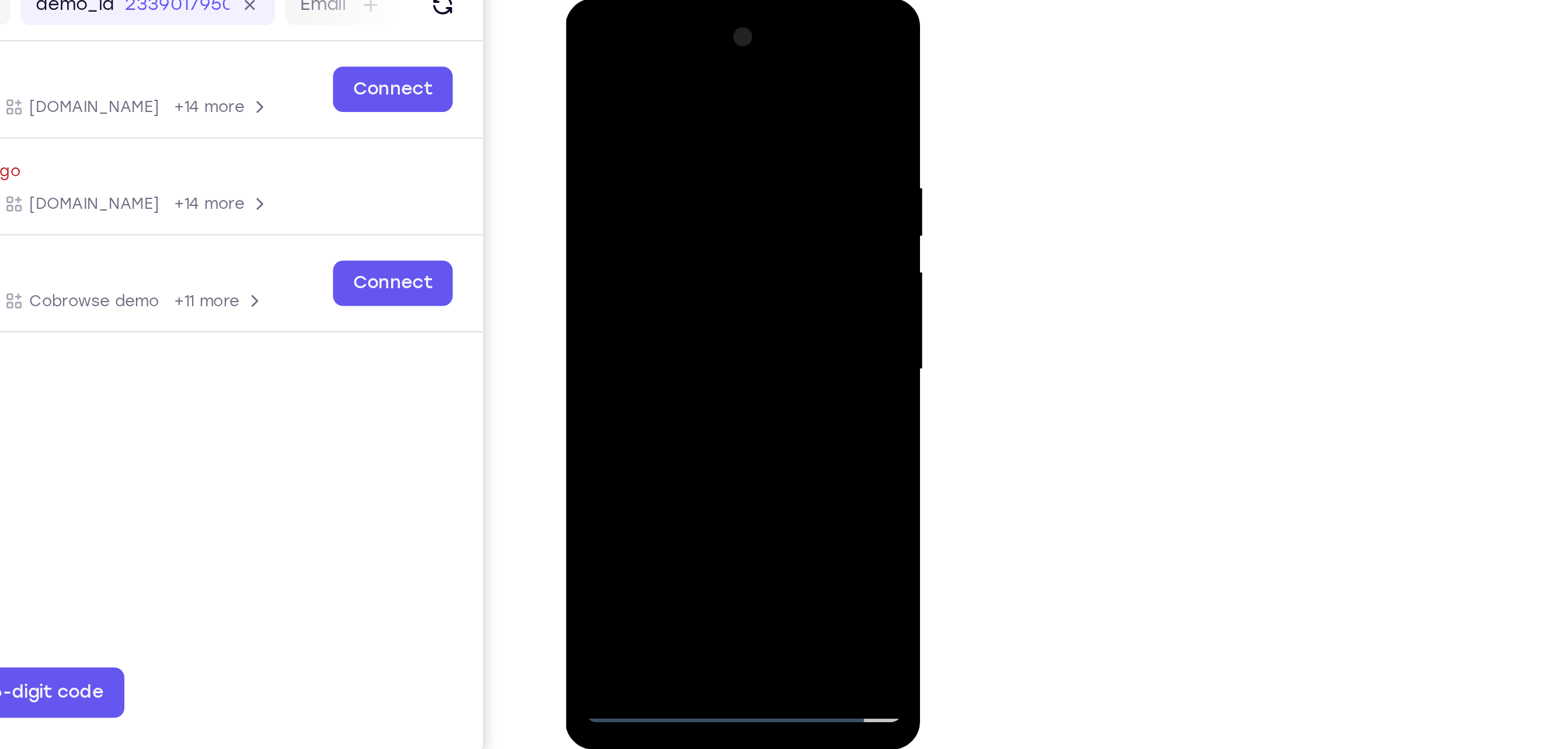
click at [637, 121] on div at bounding box center [647, 171] width 147 height 327
click at [675, 115] on div at bounding box center [647, 171] width 147 height 327
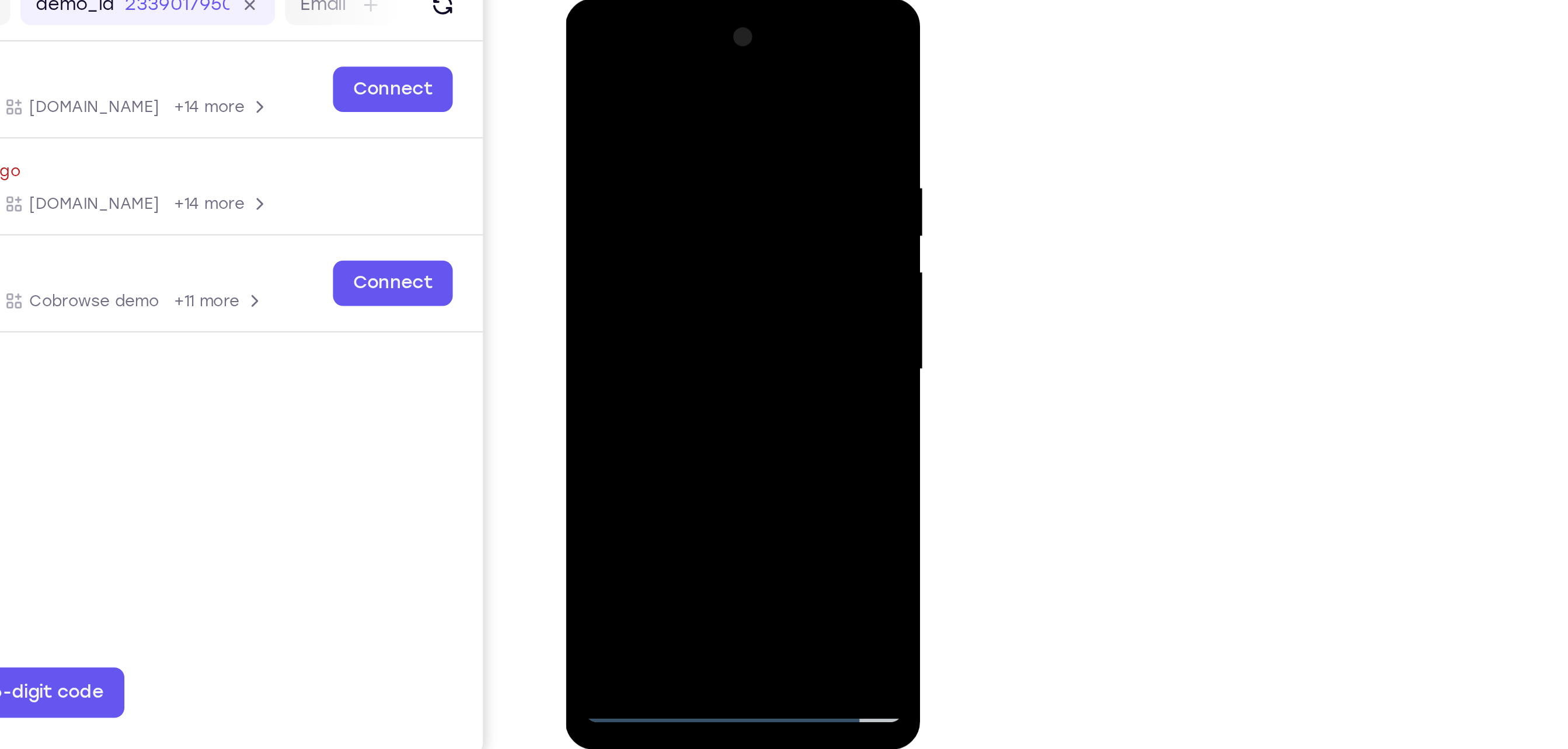
click at [675, 115] on div at bounding box center [647, 171] width 147 height 327
click at [679, 120] on div at bounding box center [647, 171] width 147 height 327
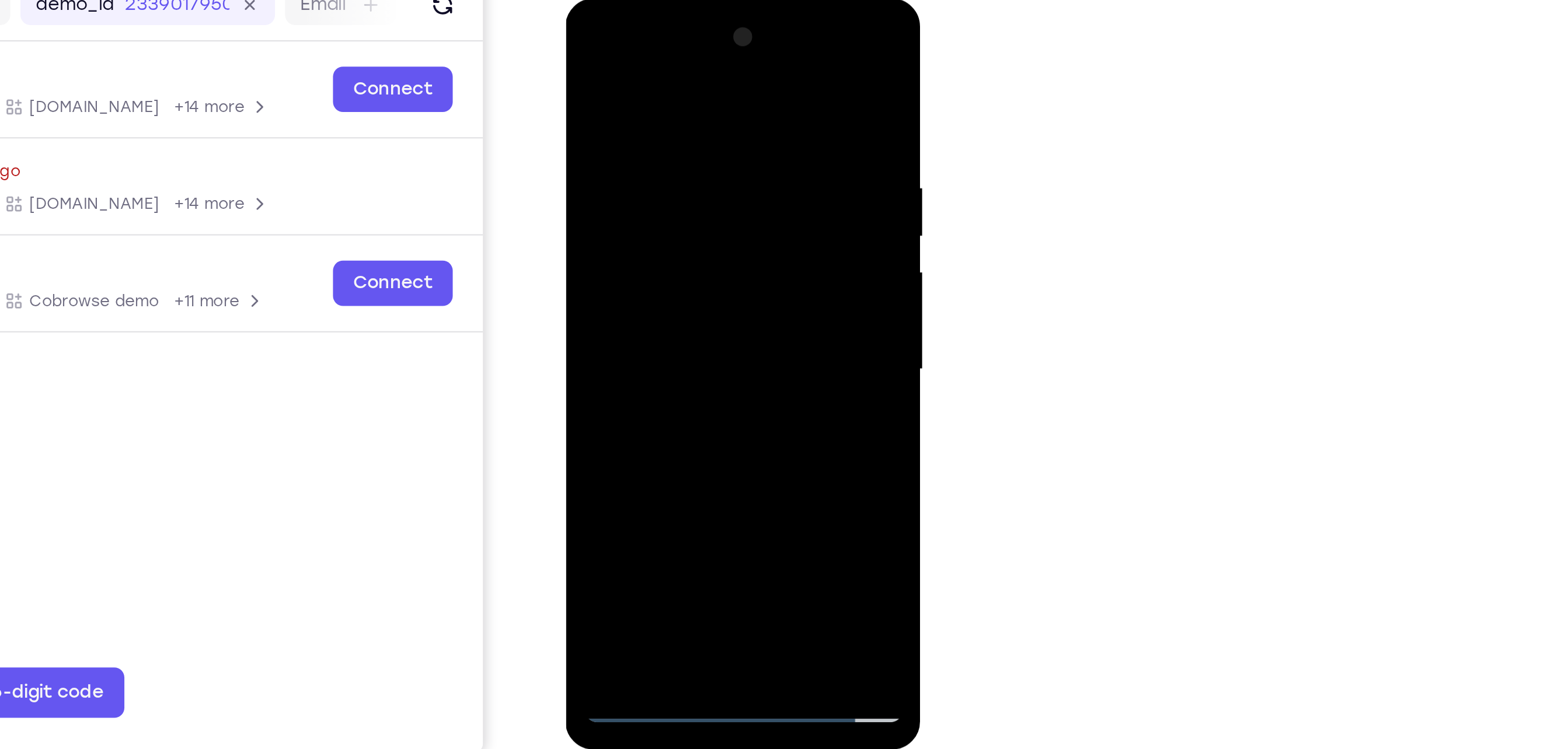
click at [679, 120] on div at bounding box center [647, 171] width 147 height 327
click at [697, 141] on div at bounding box center [647, 171] width 147 height 327
click at [638, 155] on div at bounding box center [647, 171] width 147 height 327
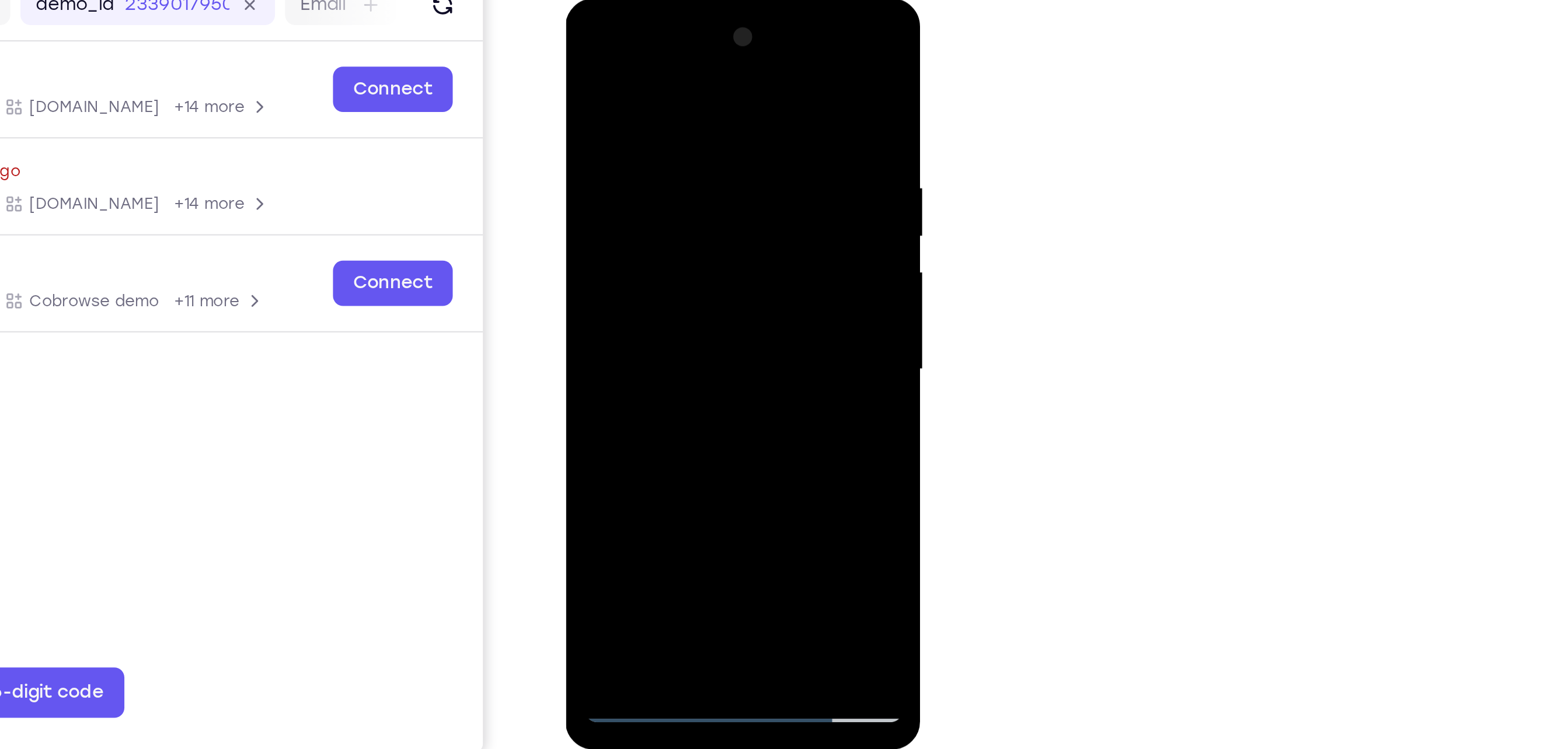
click at [625, 311] on div at bounding box center [647, 171] width 147 height 327
click at [645, 126] on div at bounding box center [647, 171] width 147 height 327
click at [709, 68] on div at bounding box center [647, 171] width 147 height 327
click at [714, 73] on div at bounding box center [647, 171] width 147 height 327
click at [678, 306] on div at bounding box center [647, 171] width 147 height 327
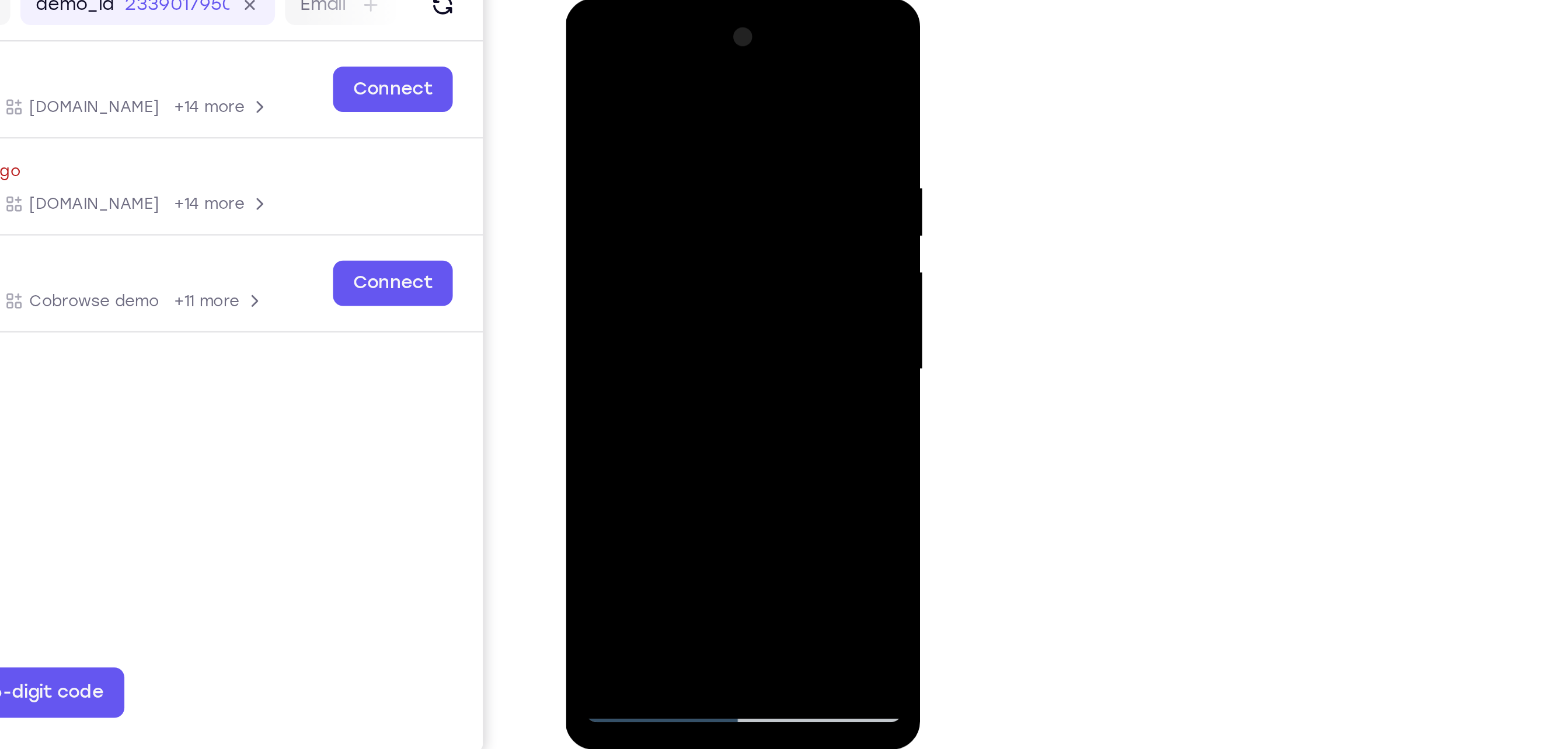
click at [673, 307] on div at bounding box center [647, 171] width 147 height 327
click at [707, 58] on div at bounding box center [647, 171] width 147 height 327
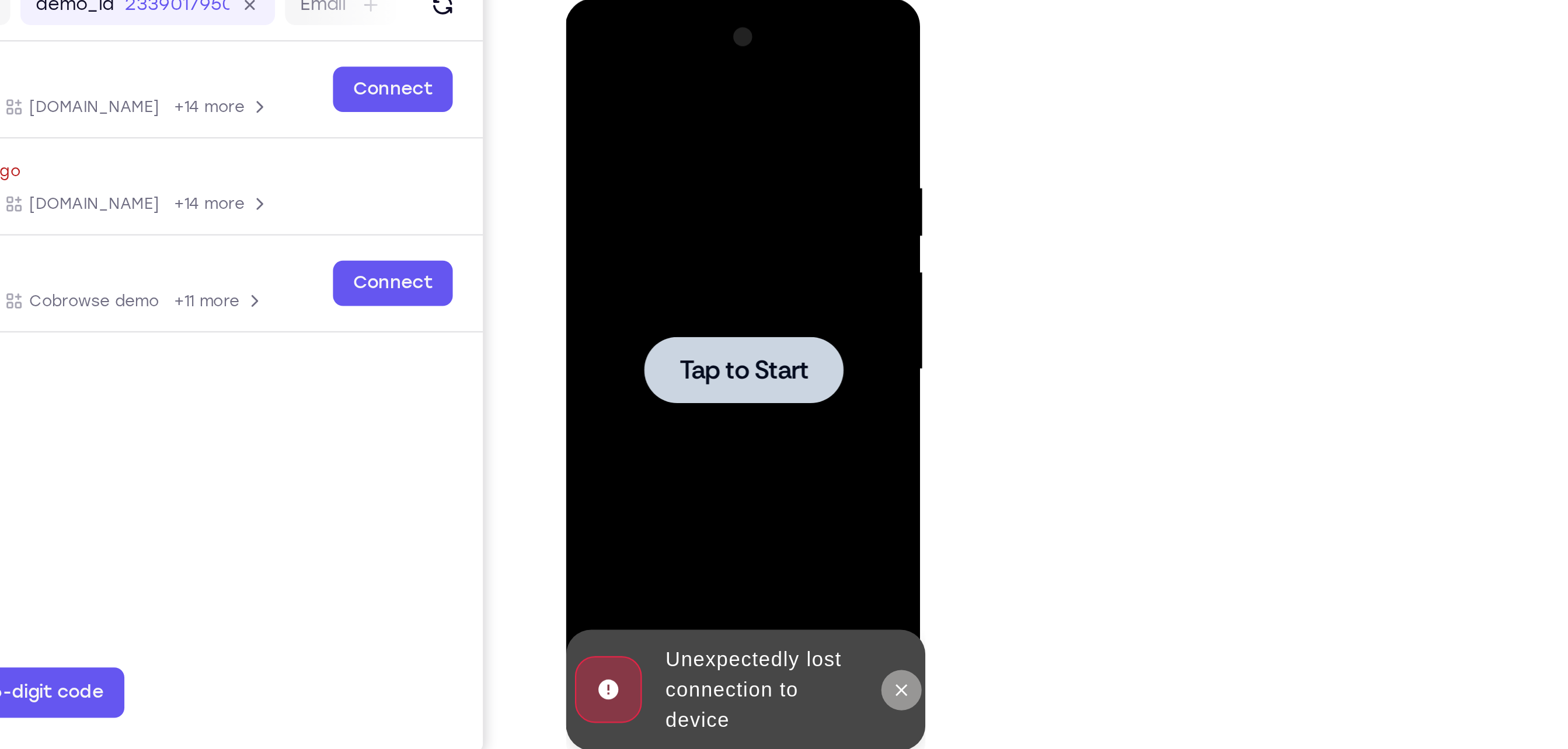
click at [719, 317] on icon at bounding box center [721, 319] width 5 height 5
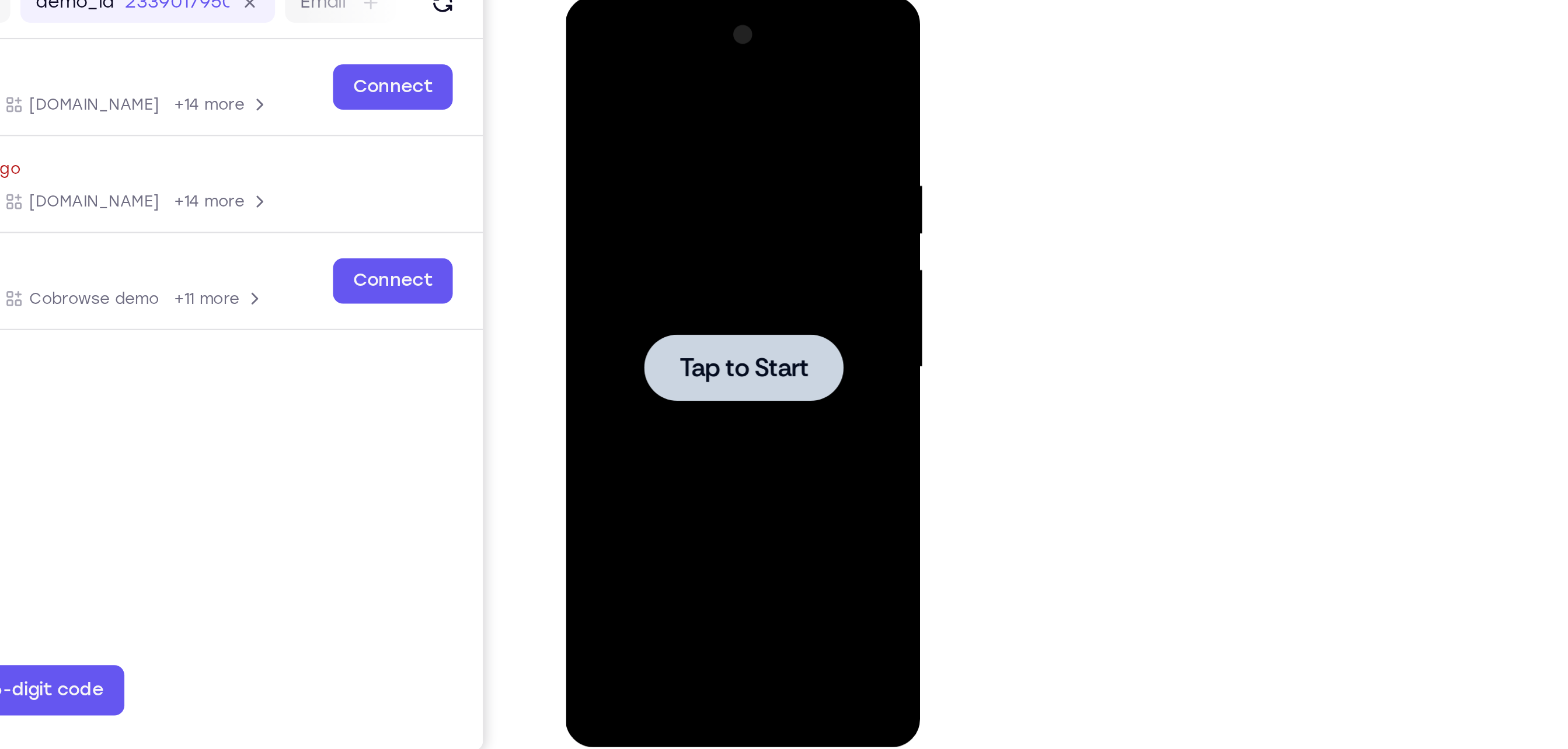
click at [645, 181] on div at bounding box center [647, 168] width 92 height 31
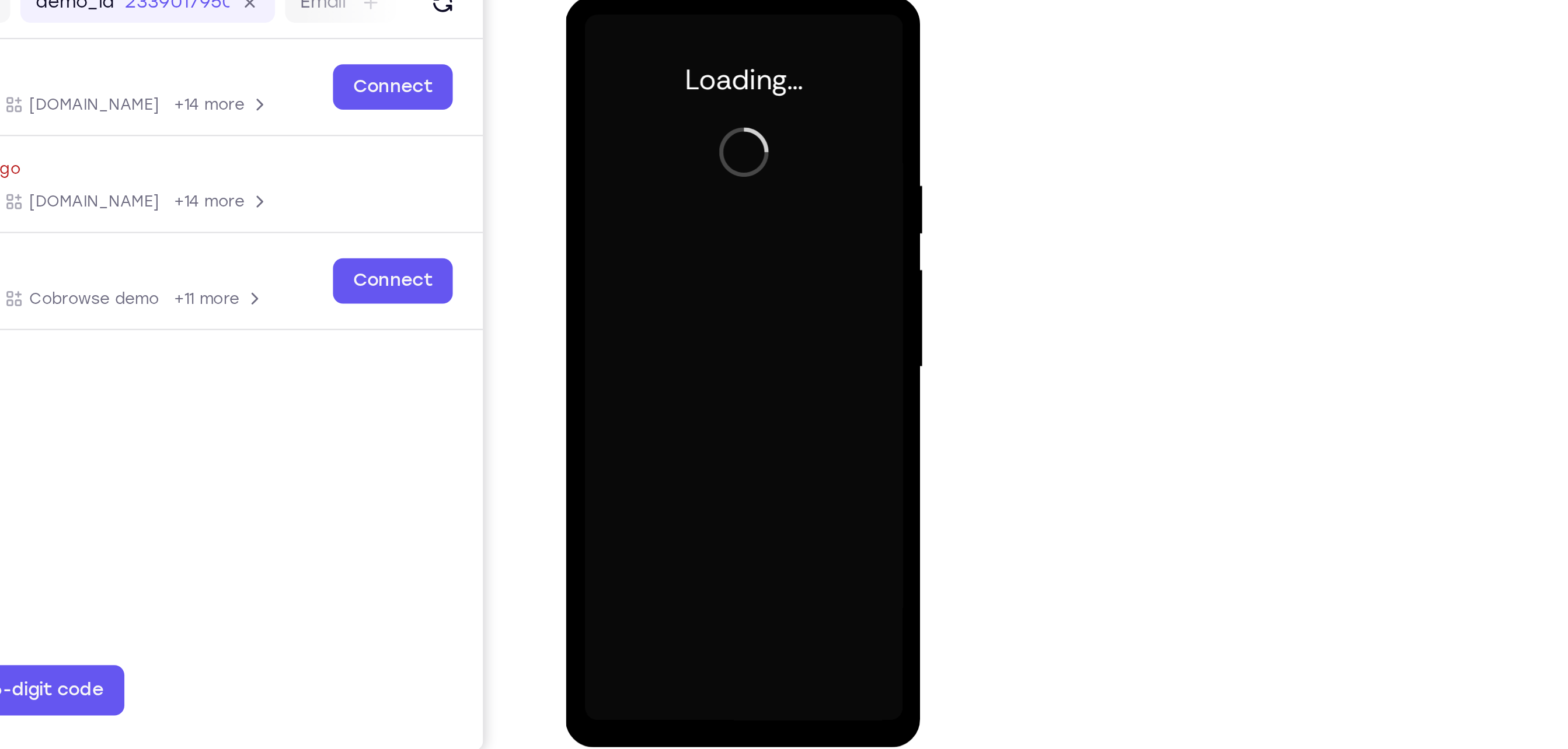
click at [638, 325] on div at bounding box center [647, 168] width 147 height 327
click at [643, 327] on div at bounding box center [647, 168] width 147 height 327
click at [643, 321] on div at bounding box center [647, 168] width 147 height 327
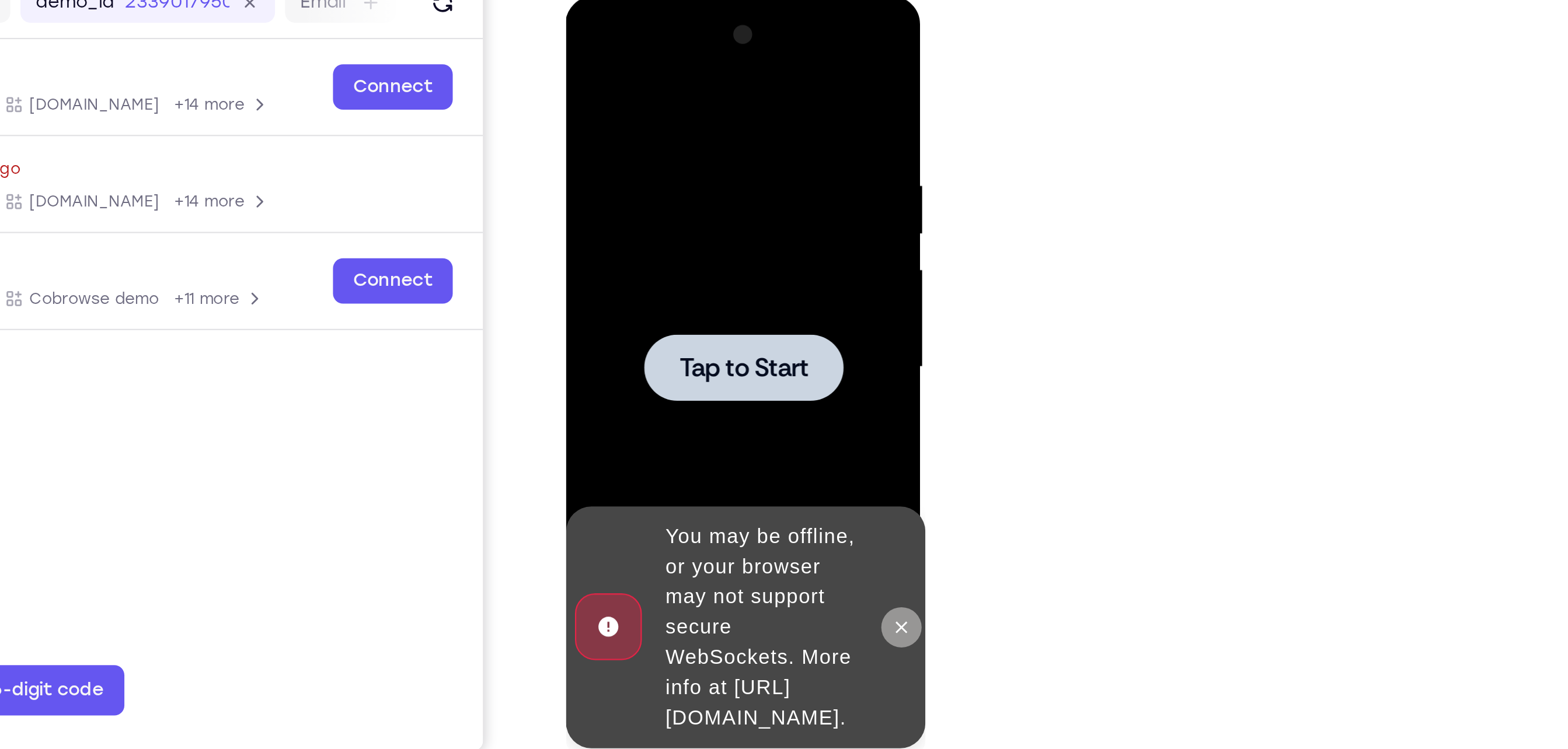
click at [721, 289] on button at bounding box center [720, 289] width 18 height 18
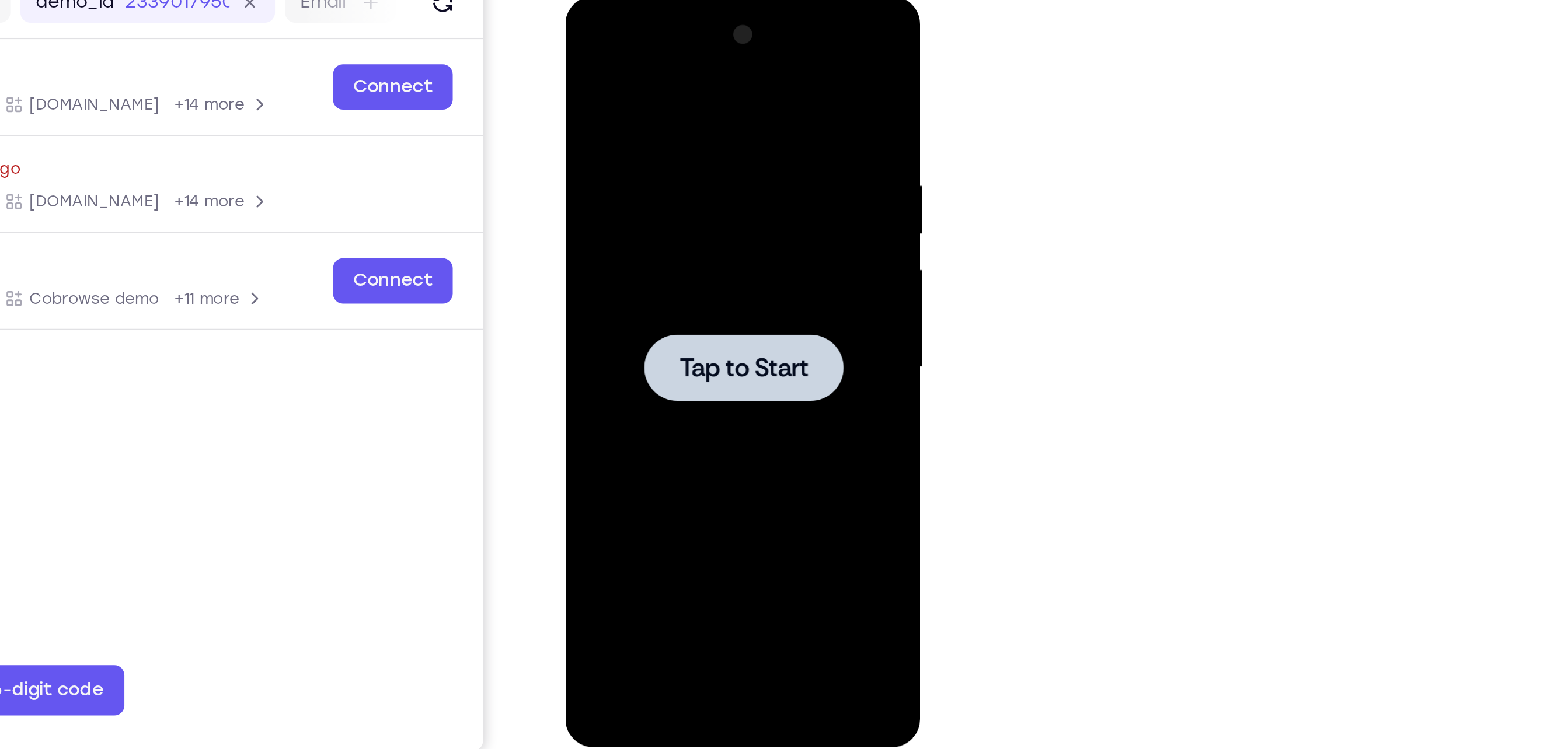
click at [668, 182] on div at bounding box center [647, 168] width 92 height 31
click at [630, 150] on div at bounding box center [647, 168] width 147 height 327
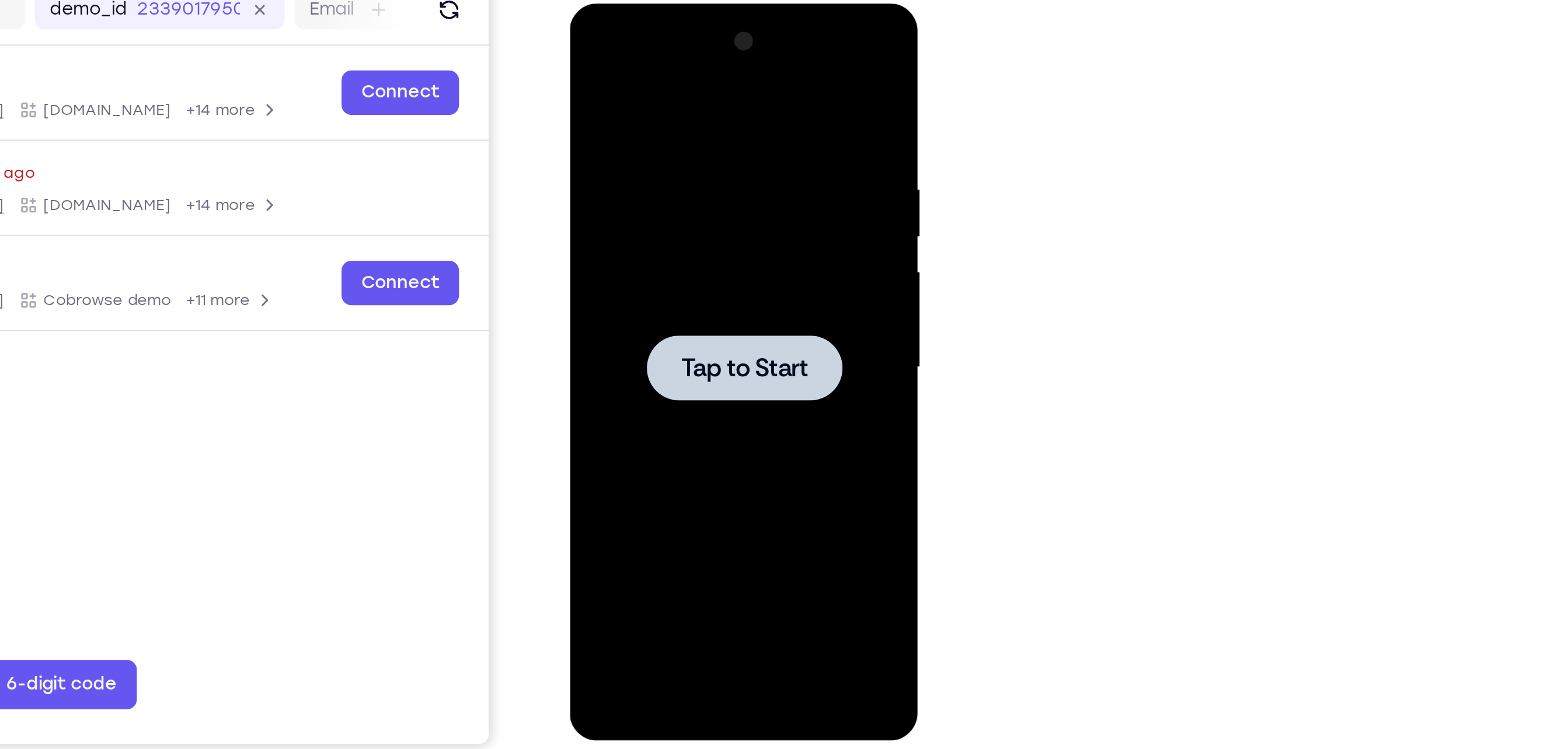
click at [633, 170] on span "Tap to Start" at bounding box center [651, 176] width 59 height 11
click at [630, 178] on span "Tap to Start" at bounding box center [651, 176] width 59 height 11
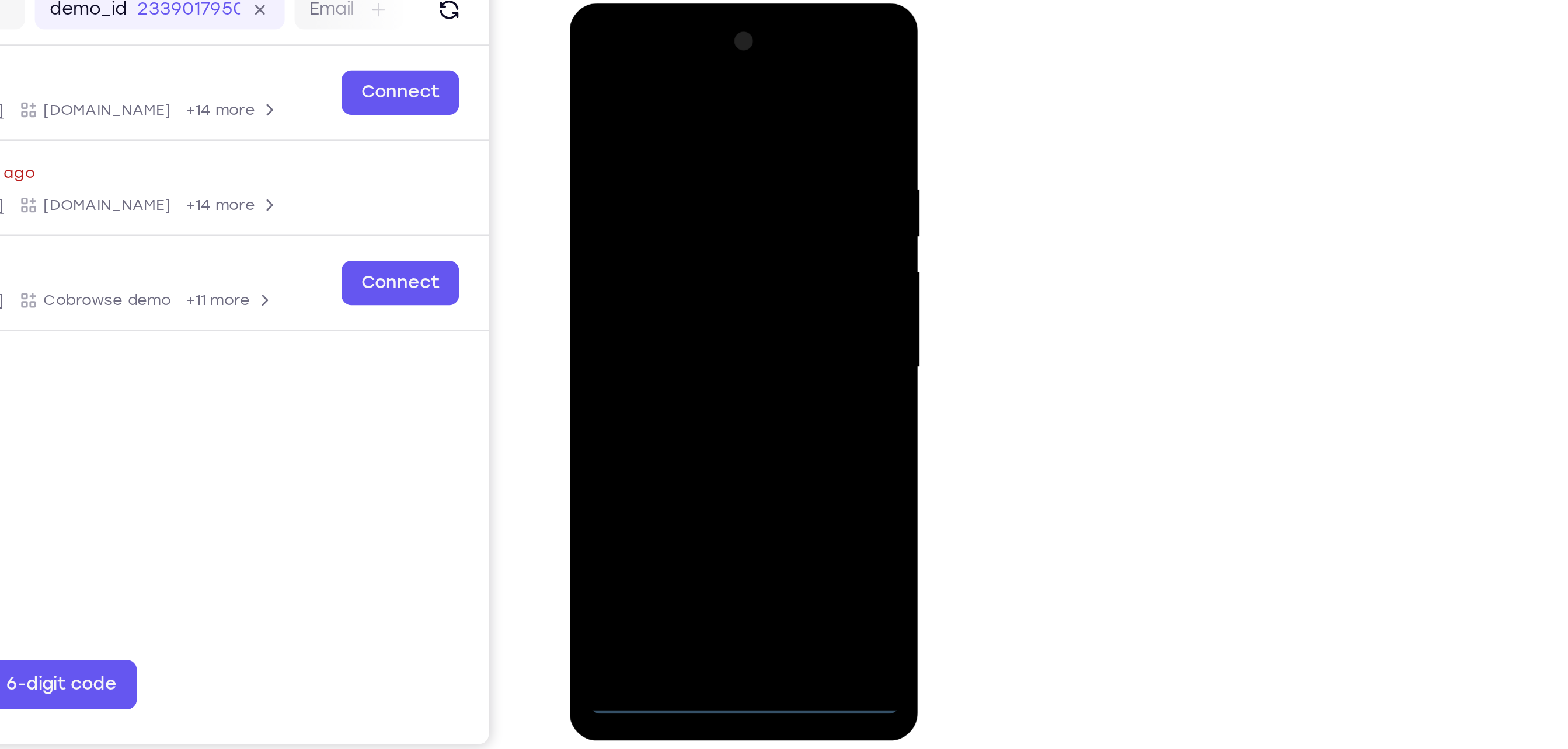
click at [646, 336] on div at bounding box center [651, 175] width 147 height 327
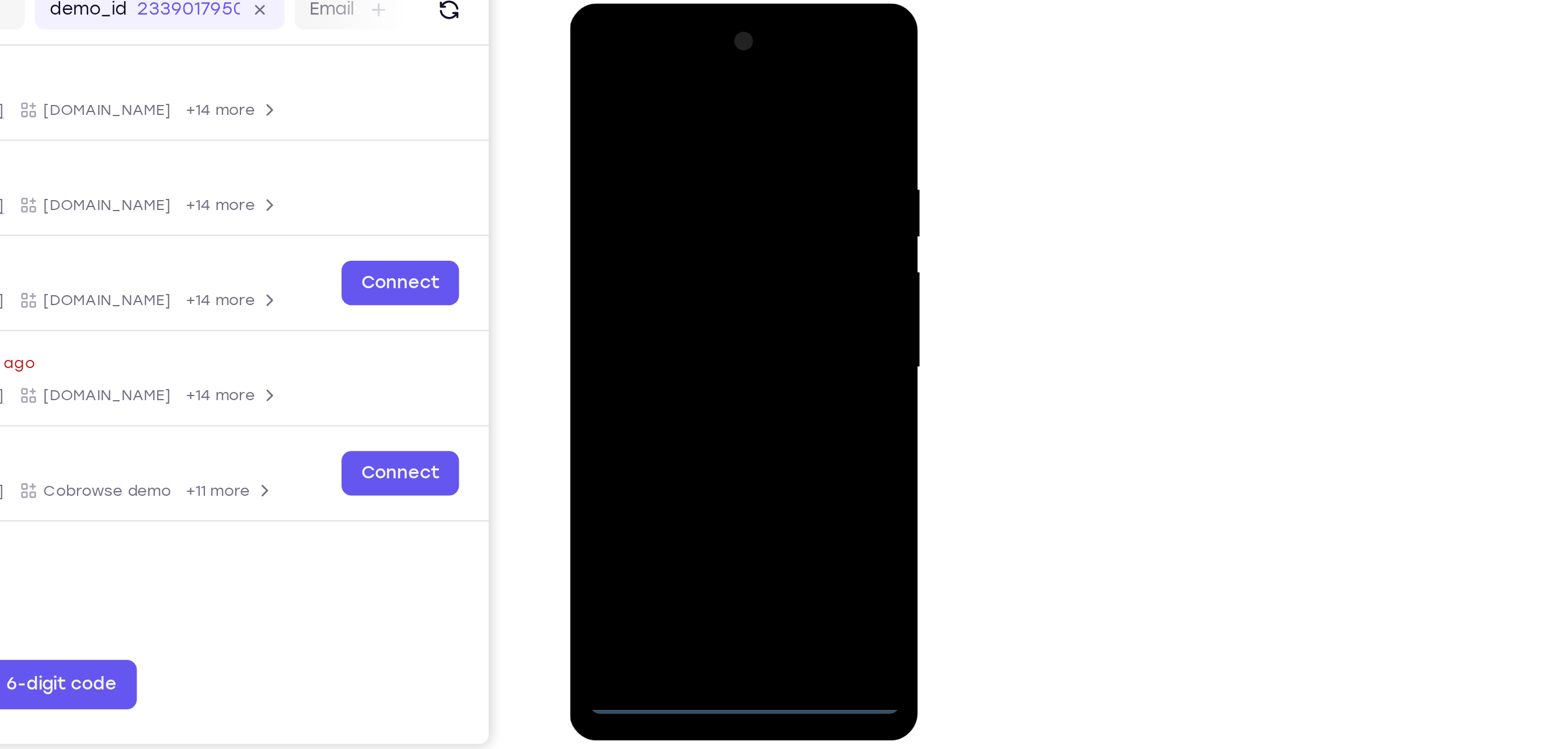
click at [701, 282] on div at bounding box center [651, 175] width 147 height 327
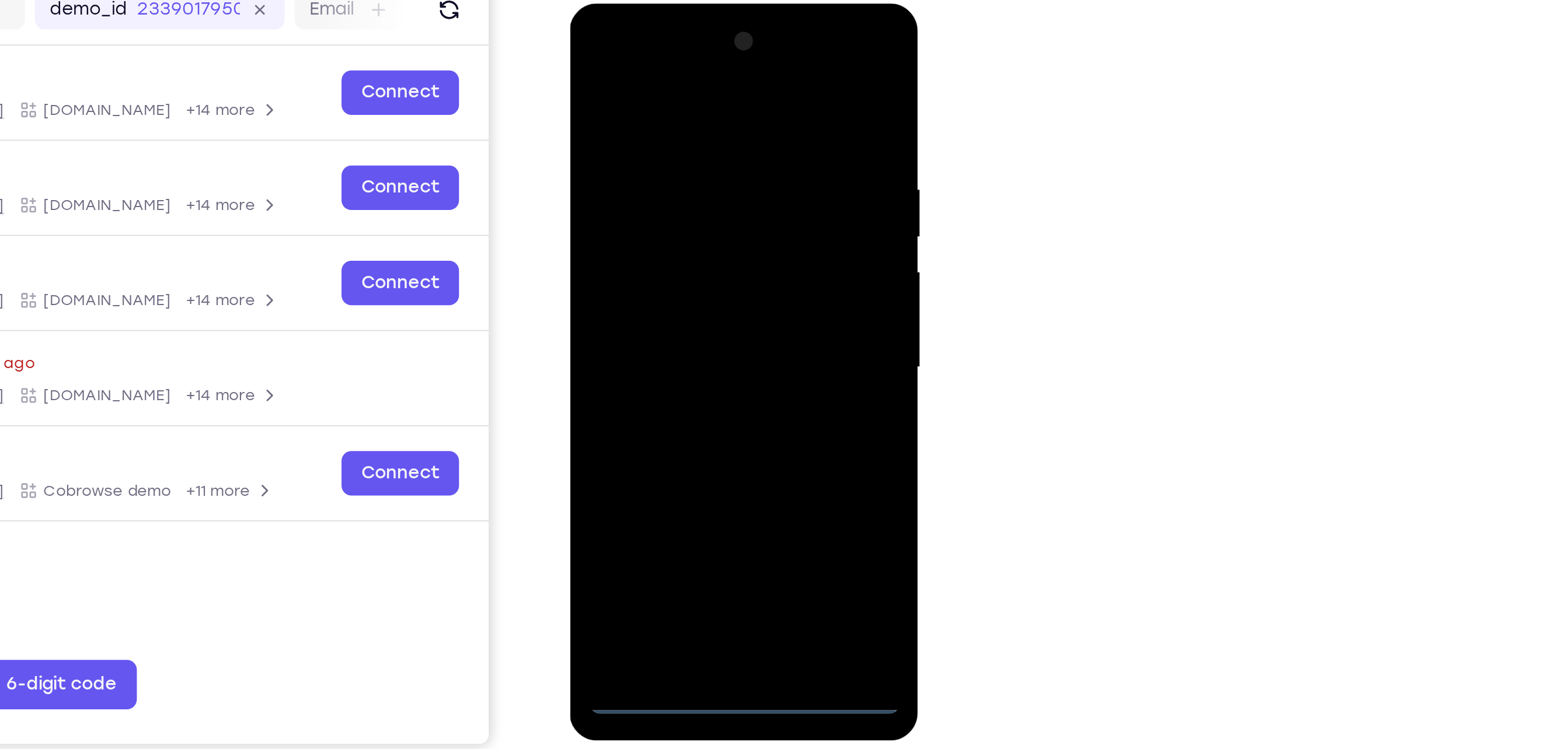
click at [631, 69] on div at bounding box center [651, 175] width 147 height 327
click at [694, 170] on div at bounding box center [651, 175] width 147 height 327
click at [642, 198] on div at bounding box center [651, 175] width 147 height 327
click at [634, 234] on div at bounding box center [651, 175] width 147 height 327
click at [667, 120] on div at bounding box center [651, 175] width 147 height 327
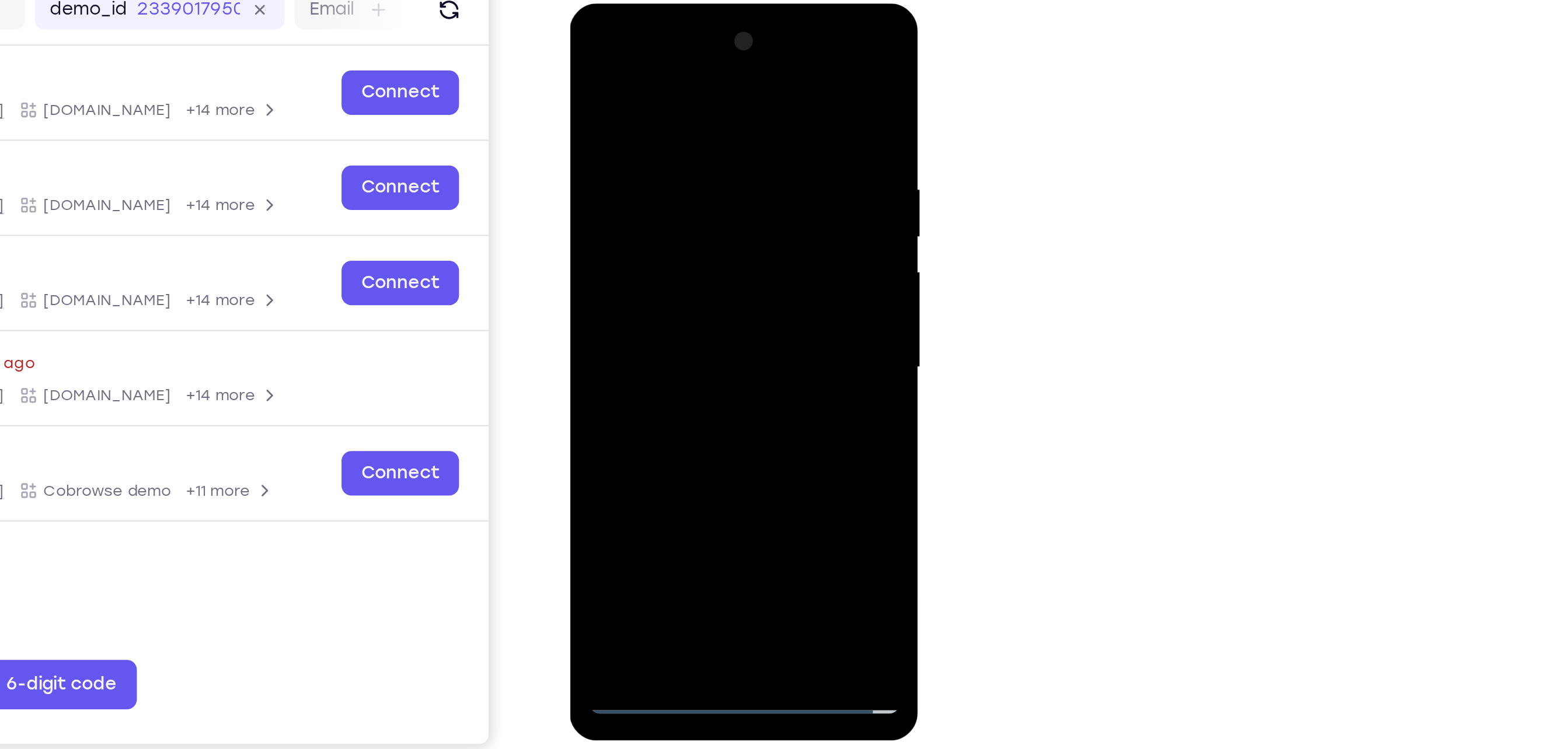
click at [687, 160] on div at bounding box center [651, 175] width 147 height 327
click at [673, 311] on div at bounding box center [651, 175] width 147 height 327
click at [652, 118] on div at bounding box center [651, 175] width 147 height 327
click at [714, 69] on div at bounding box center [651, 175] width 147 height 327
drag, startPoint x: 715, startPoint y: 89, endPoint x: 696, endPoint y: 296, distance: 207.9
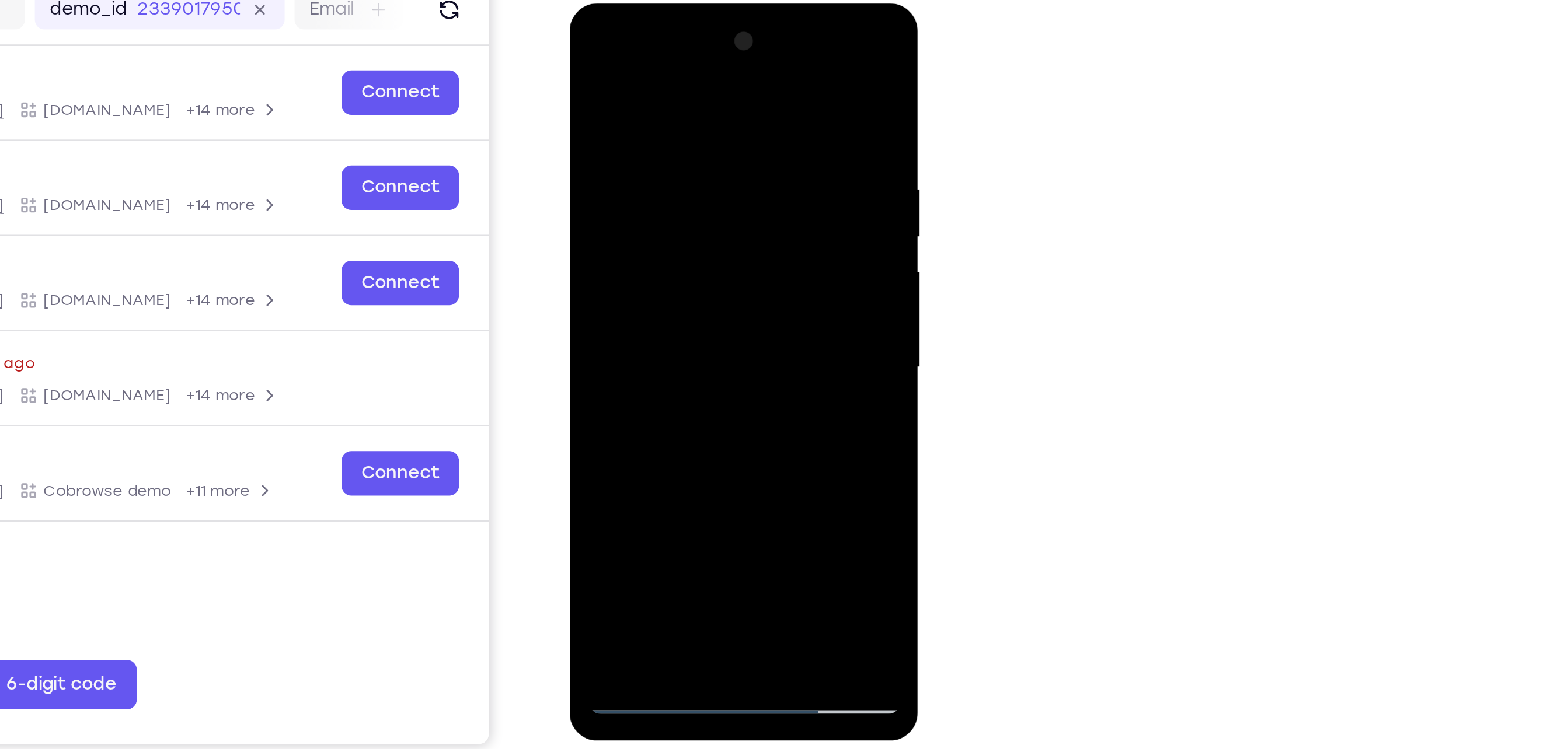
click at [696, 296] on div at bounding box center [651, 175] width 147 height 327
click at [679, 313] on div at bounding box center [651, 175] width 147 height 327
click at [679, 313] on div at bounding box center [651, 175] width 147 height 327
click at [686, 239] on div at bounding box center [651, 175] width 147 height 327
click at [665, 150] on div at bounding box center [651, 175] width 147 height 327
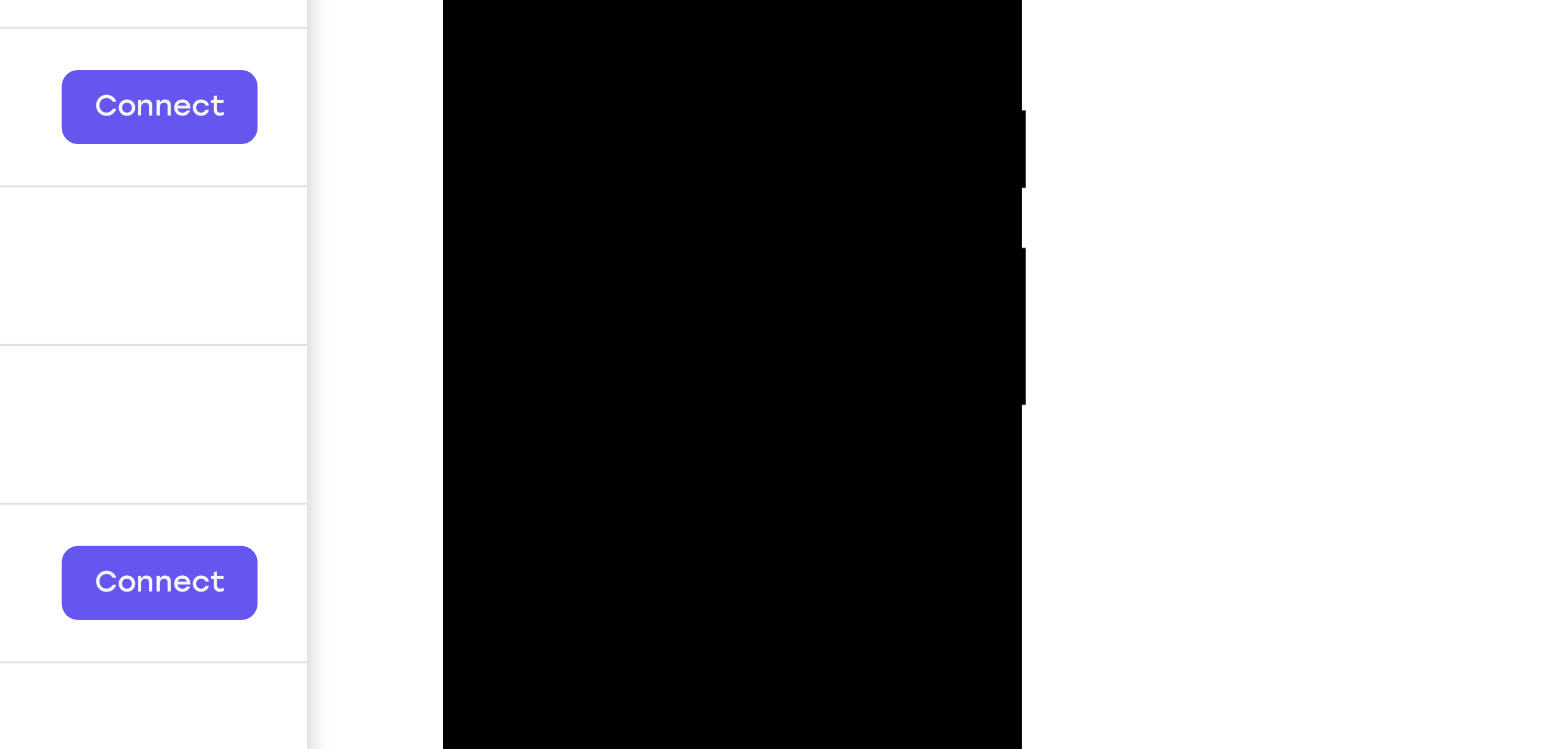
drag, startPoint x: 575, startPoint y: -71, endPoint x: 580, endPoint y: -44, distance: 27.5
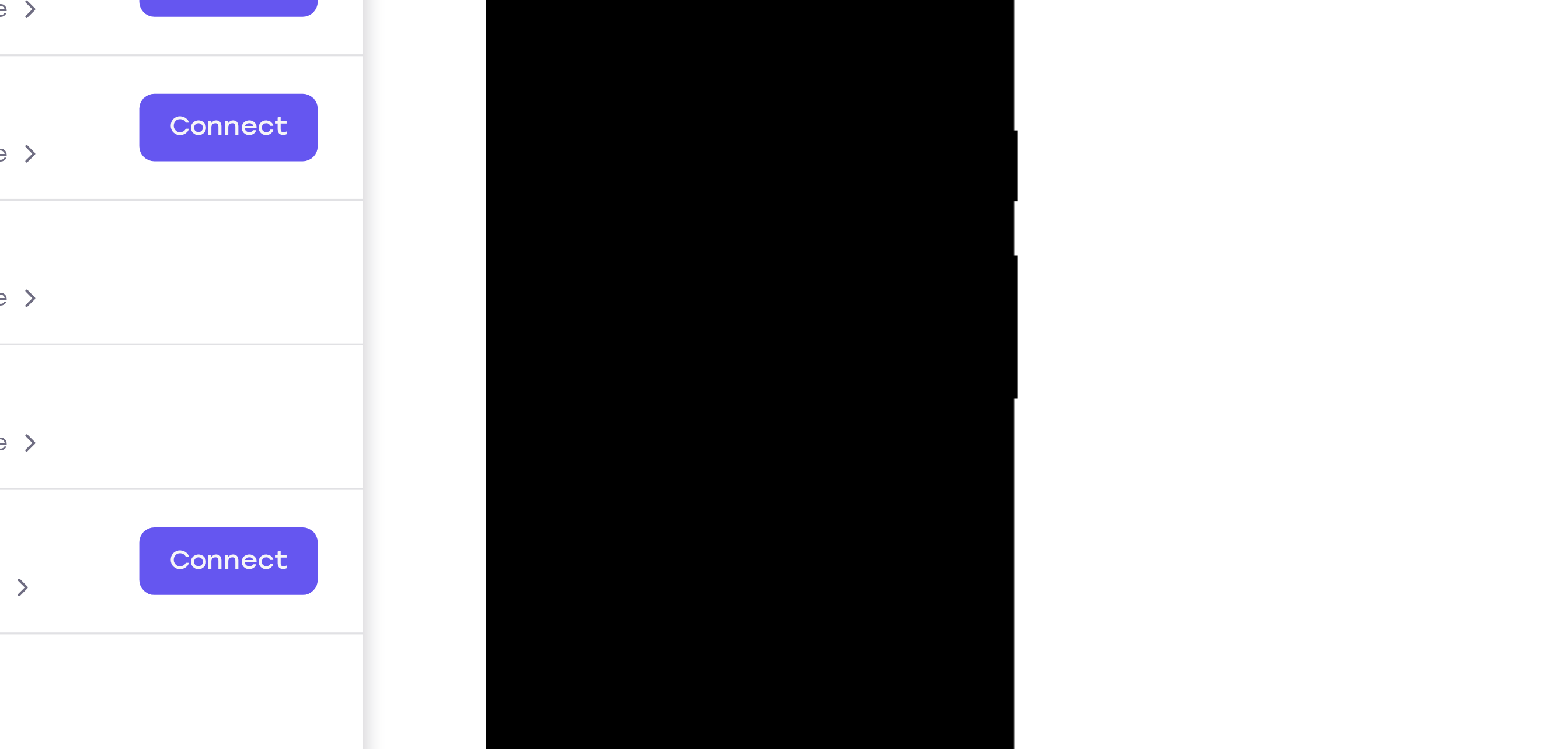
click at [563, 2] on div at bounding box center [567, 20] width 147 height 327
click at [503, 0] on div at bounding box center [567, 20] width 147 height 327
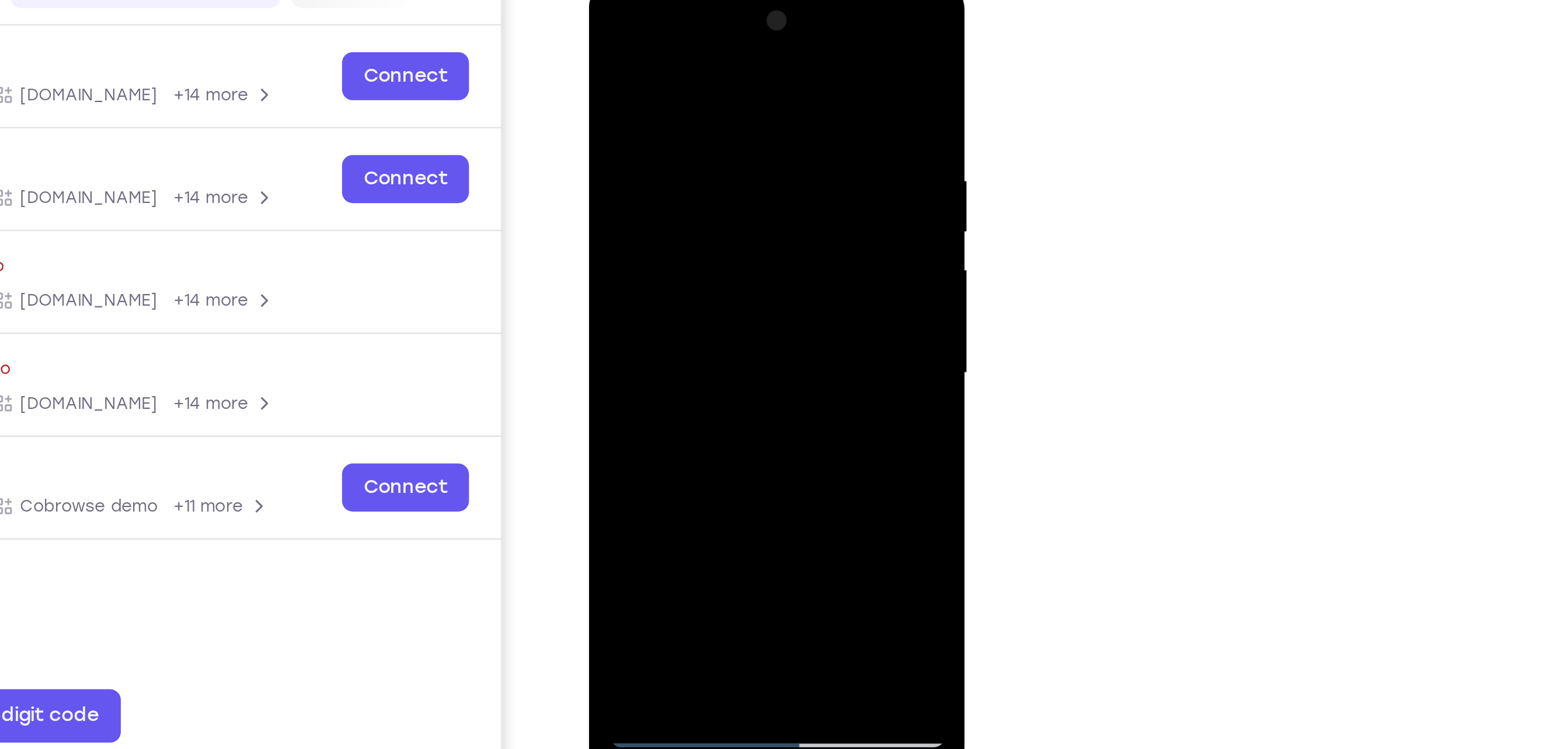
click at [608, 35] on div at bounding box center [670, 152] width 147 height 327
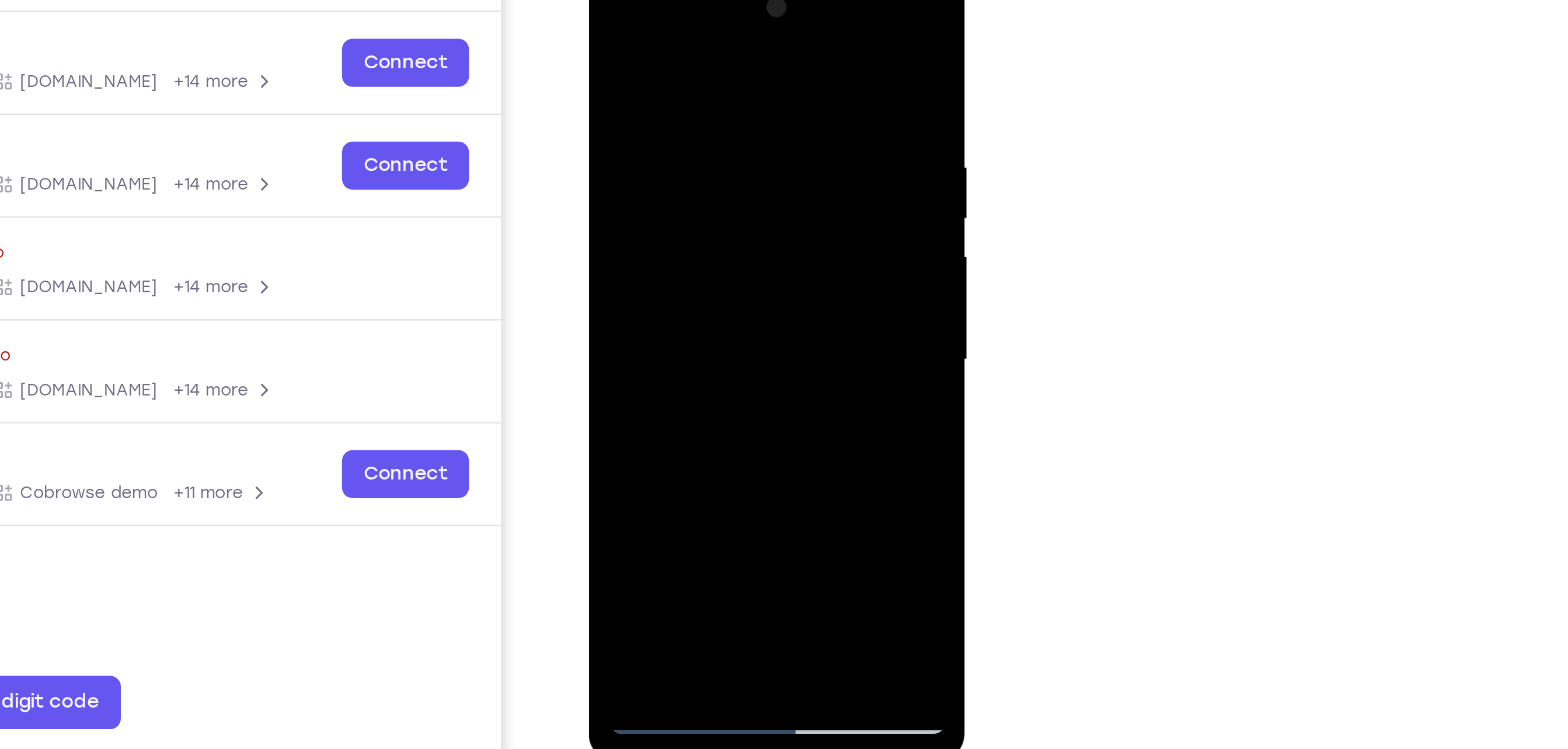
click at [698, 277] on div at bounding box center [670, 139] width 147 height 327
click at [638, 188] on div at bounding box center [670, 139] width 147 height 327
click at [625, 20] on div at bounding box center [670, 139] width 147 height 327
click at [615, 58] on div at bounding box center [670, 139] width 147 height 327
click at [731, 27] on div at bounding box center [670, 139] width 147 height 327
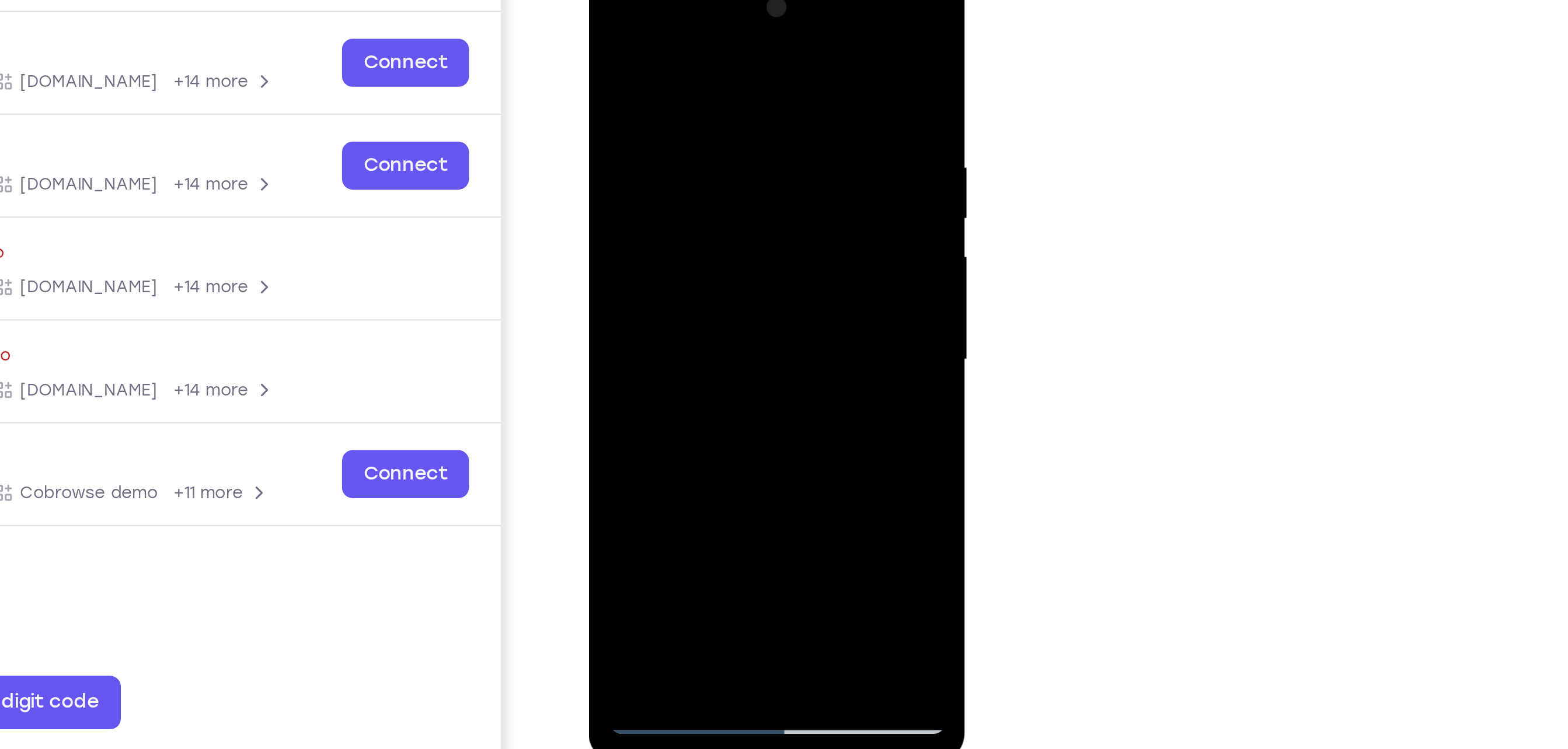
click at [613, 133] on div at bounding box center [670, 139] width 147 height 327
click at [724, 115] on div at bounding box center [670, 139] width 147 height 327
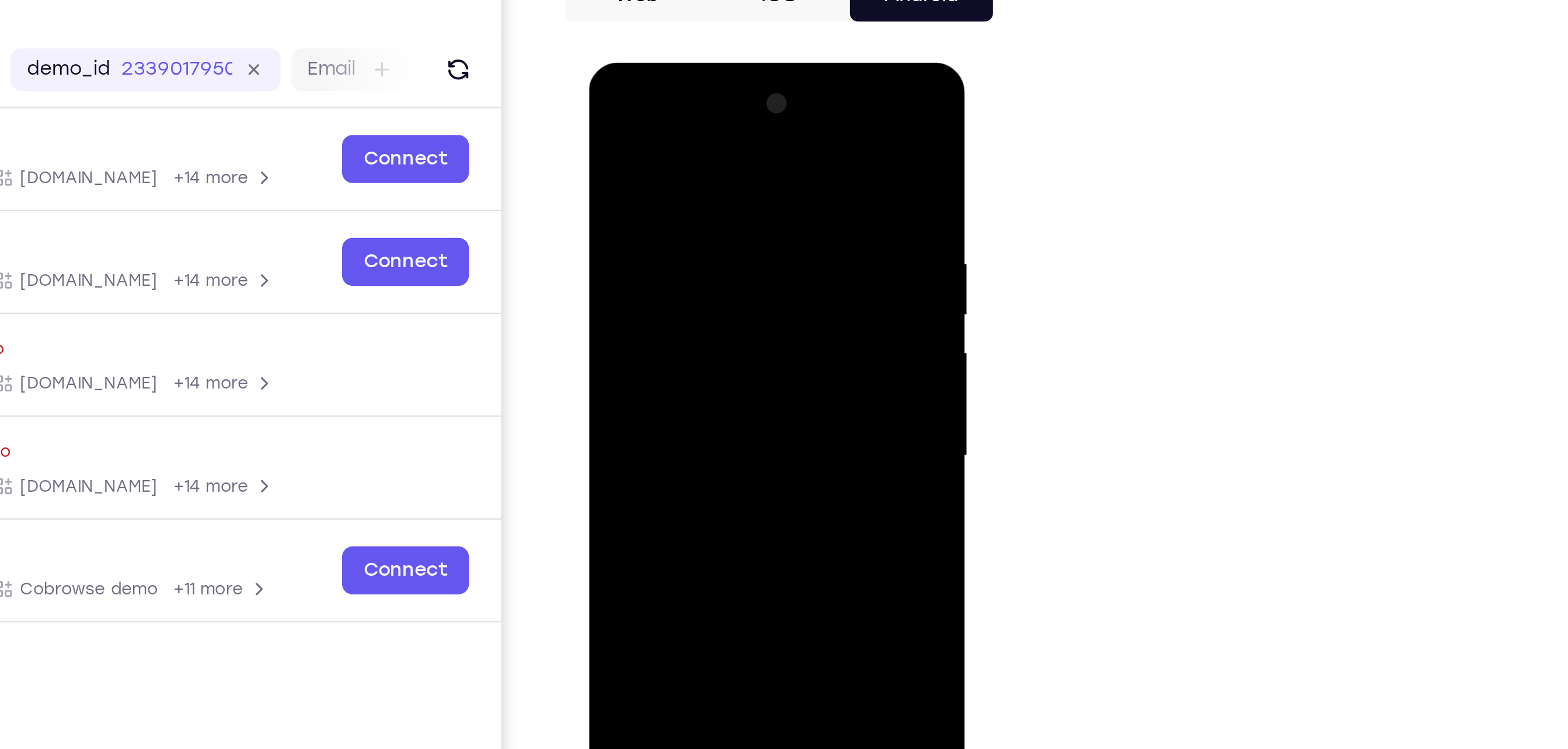
click at [737, 213] on div at bounding box center [670, 234] width 147 height 327
click at [734, 213] on div at bounding box center [670, 234] width 147 height 327
click at [735, 202] on div at bounding box center [670, 234] width 147 height 327
click at [735, 201] on div at bounding box center [670, 234] width 147 height 327
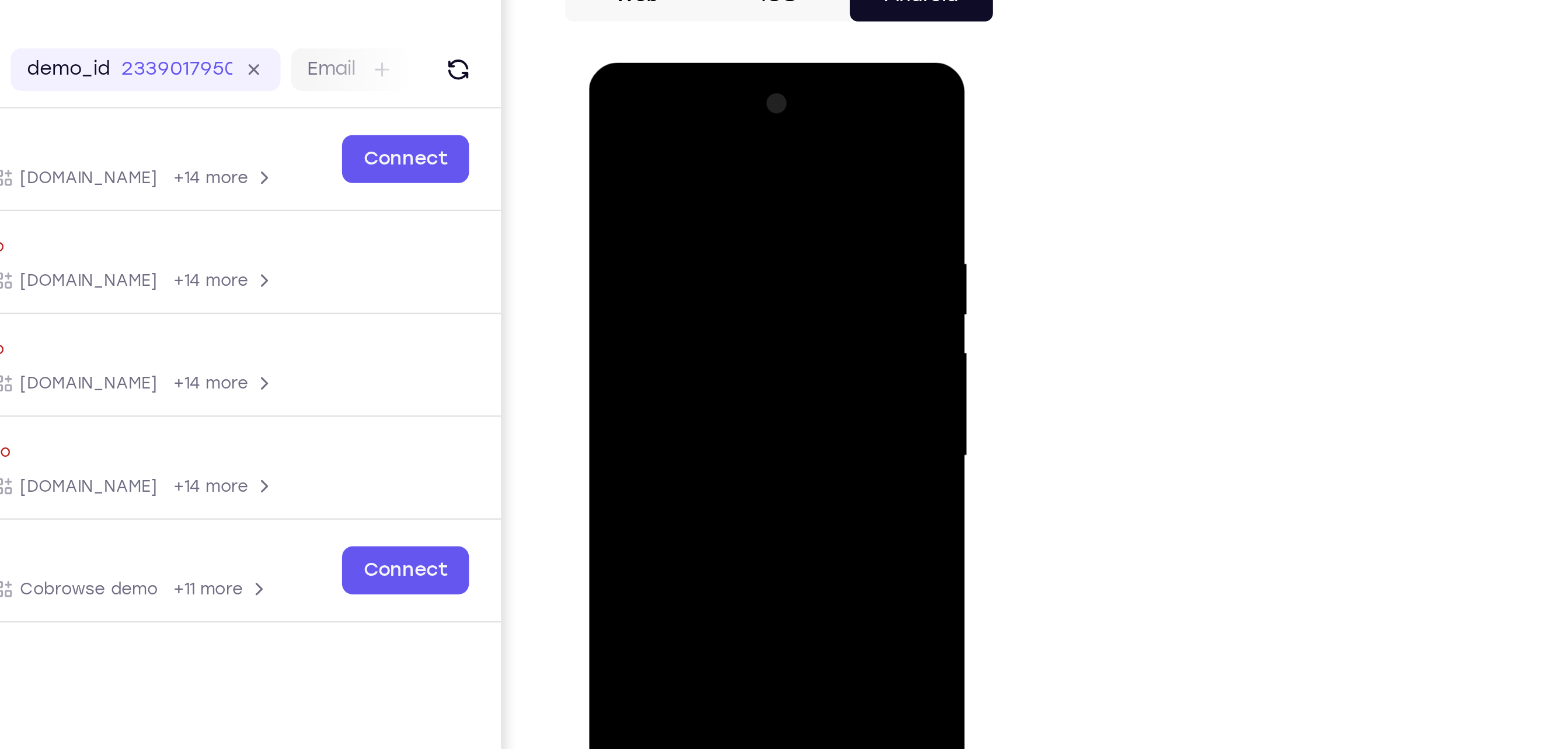
click at [734, 149] on div at bounding box center [670, 234] width 147 height 327
click at [736, 86] on div at bounding box center [670, 234] width 147 height 327
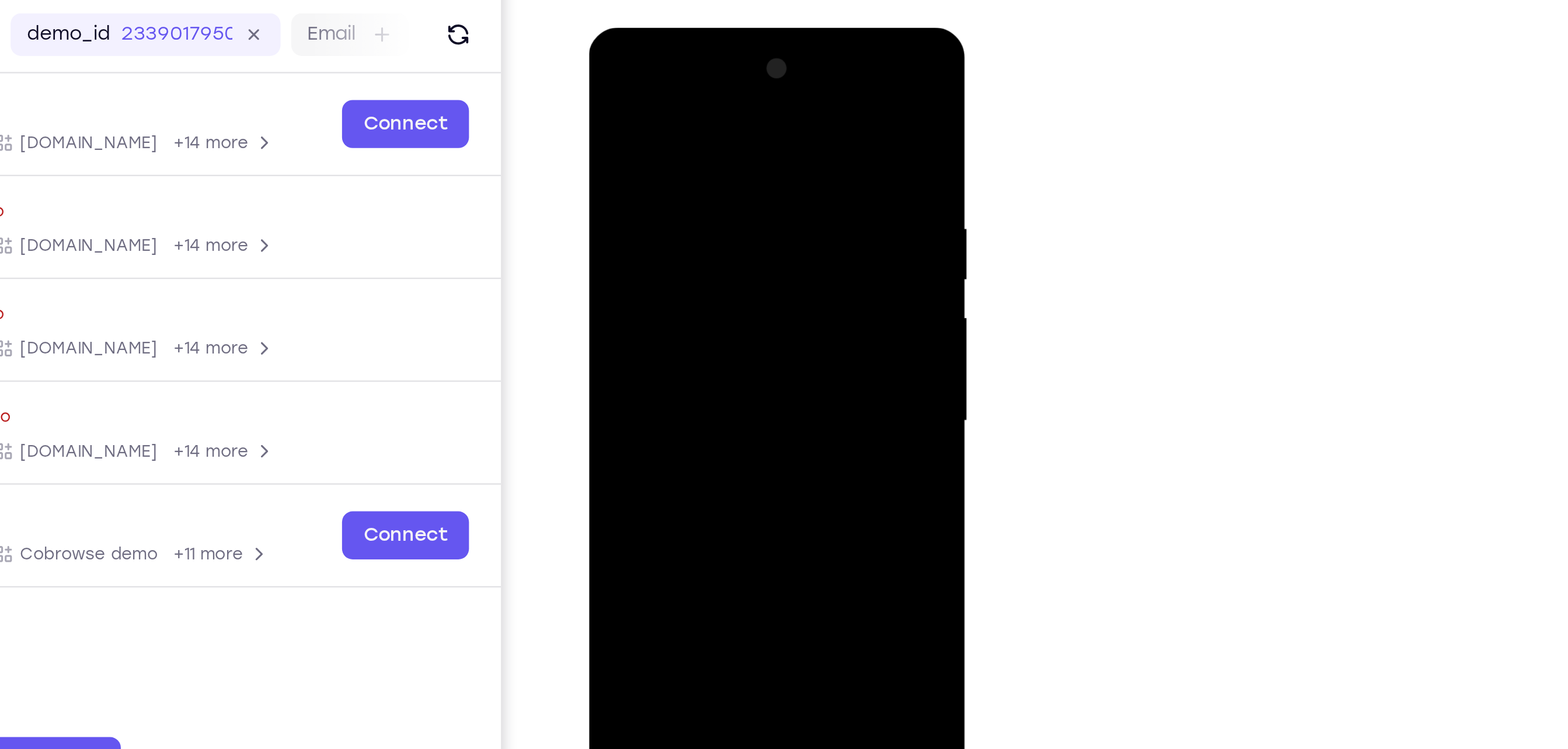
click at [617, 331] on div at bounding box center [670, 200] width 147 height 327
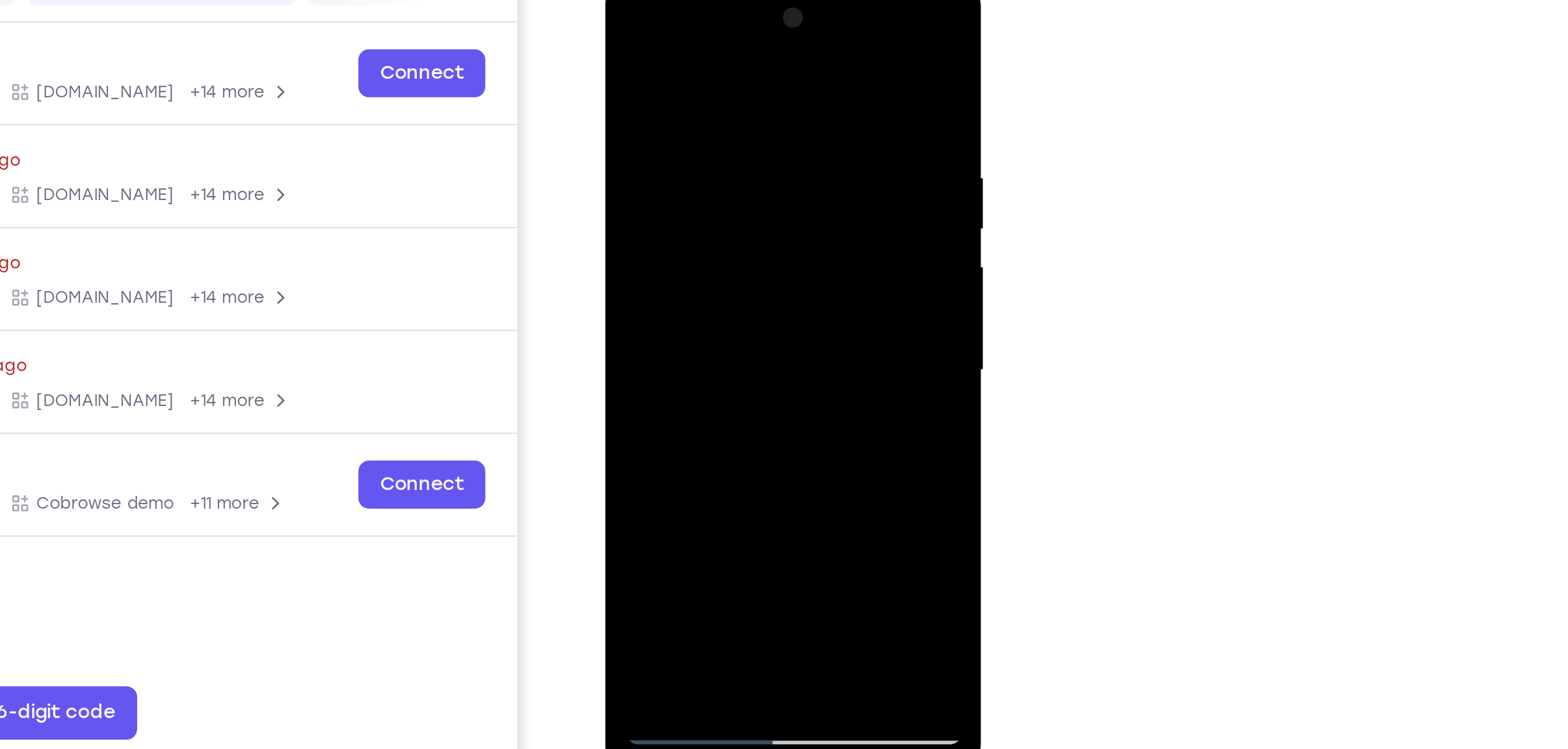
click at [663, 73] on div at bounding box center [686, 150] width 147 height 327
click at [736, 120] on div at bounding box center [686, 150] width 147 height 327
click at [747, 35] on div at bounding box center [686, 150] width 147 height 327
click at [655, 286] on div at bounding box center [686, 150] width 147 height 327
click at [717, 34] on div at bounding box center [686, 150] width 147 height 327
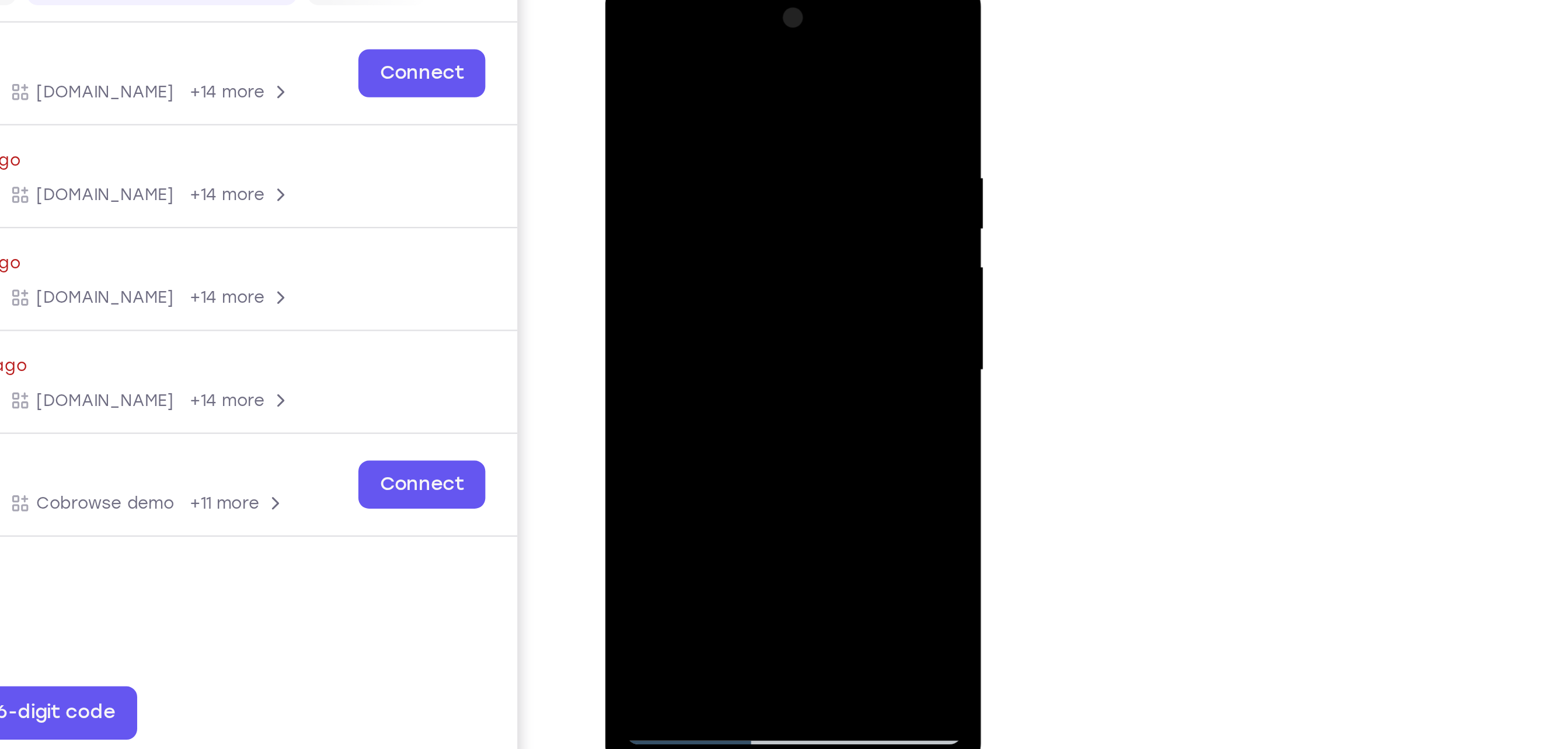
click at [681, 73] on div at bounding box center [686, 150] width 147 height 327
drag, startPoint x: 684, startPoint y: 222, endPoint x: 695, endPoint y: 156, distance: 66.9
click at [695, 156] on div at bounding box center [686, 150] width 147 height 327
click at [661, 287] on div at bounding box center [686, 150] width 147 height 327
click at [663, 32] on div at bounding box center [686, 150] width 147 height 327
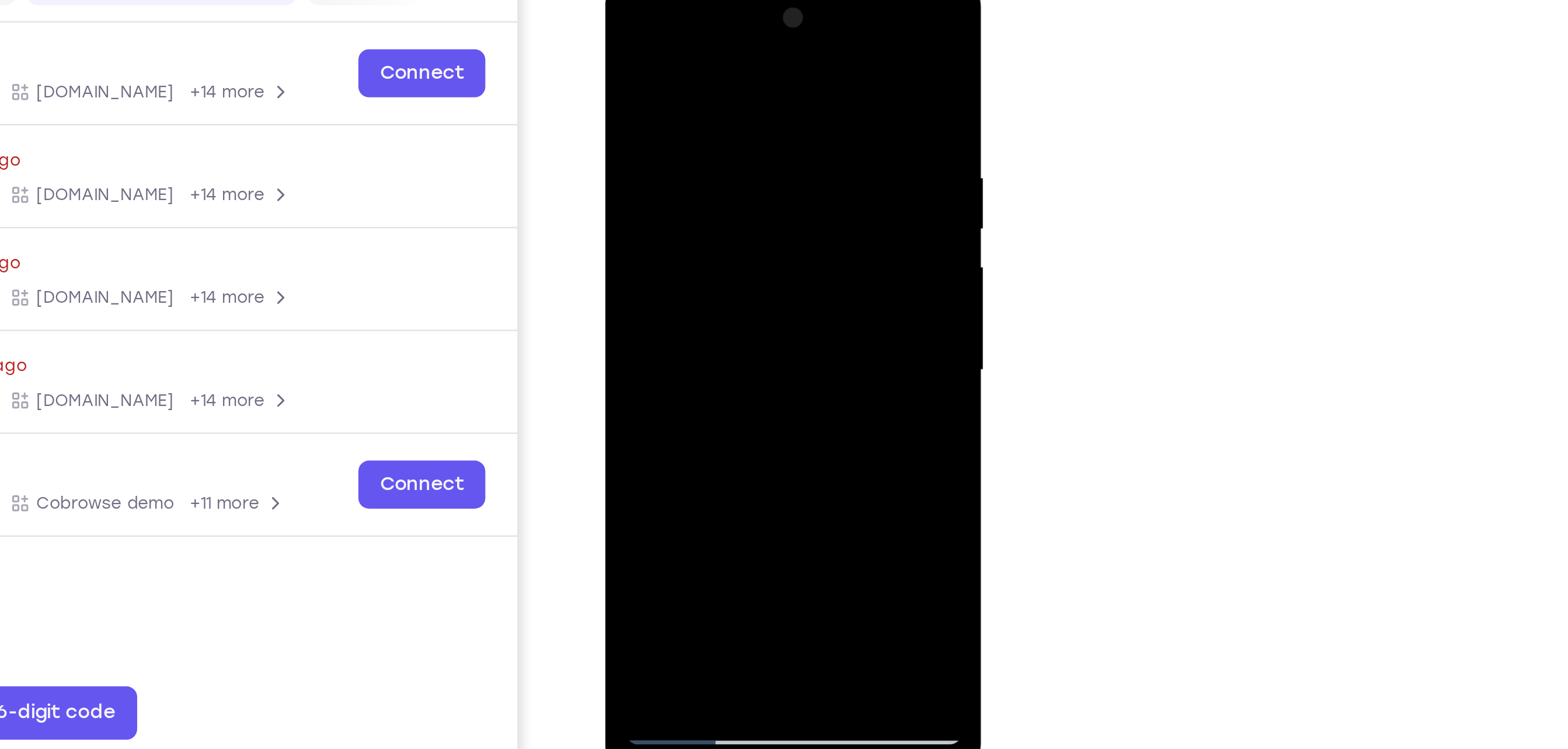
click at [677, 31] on div at bounding box center [686, 150] width 147 height 327
click at [693, 54] on div at bounding box center [686, 150] width 147 height 327
click at [624, 31] on div at bounding box center [686, 150] width 147 height 327
click at [659, 73] on div at bounding box center [686, 150] width 147 height 327
click at [713, 285] on div at bounding box center [686, 150] width 147 height 327
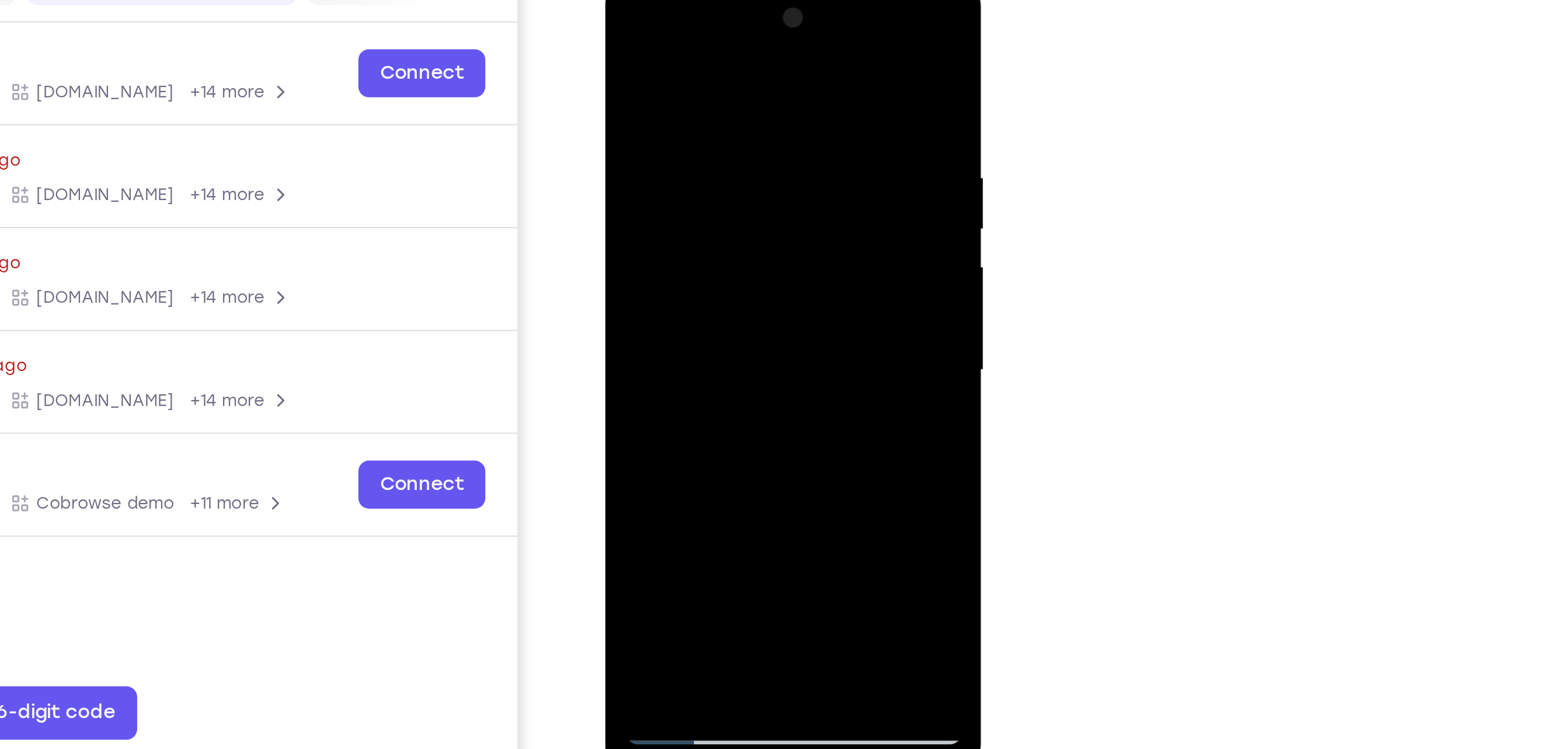
click at [707, 121] on div at bounding box center [686, 150] width 147 height 327
click at [694, 82] on div at bounding box center [686, 150] width 147 height 327
click at [700, 68] on div at bounding box center [686, 150] width 147 height 327
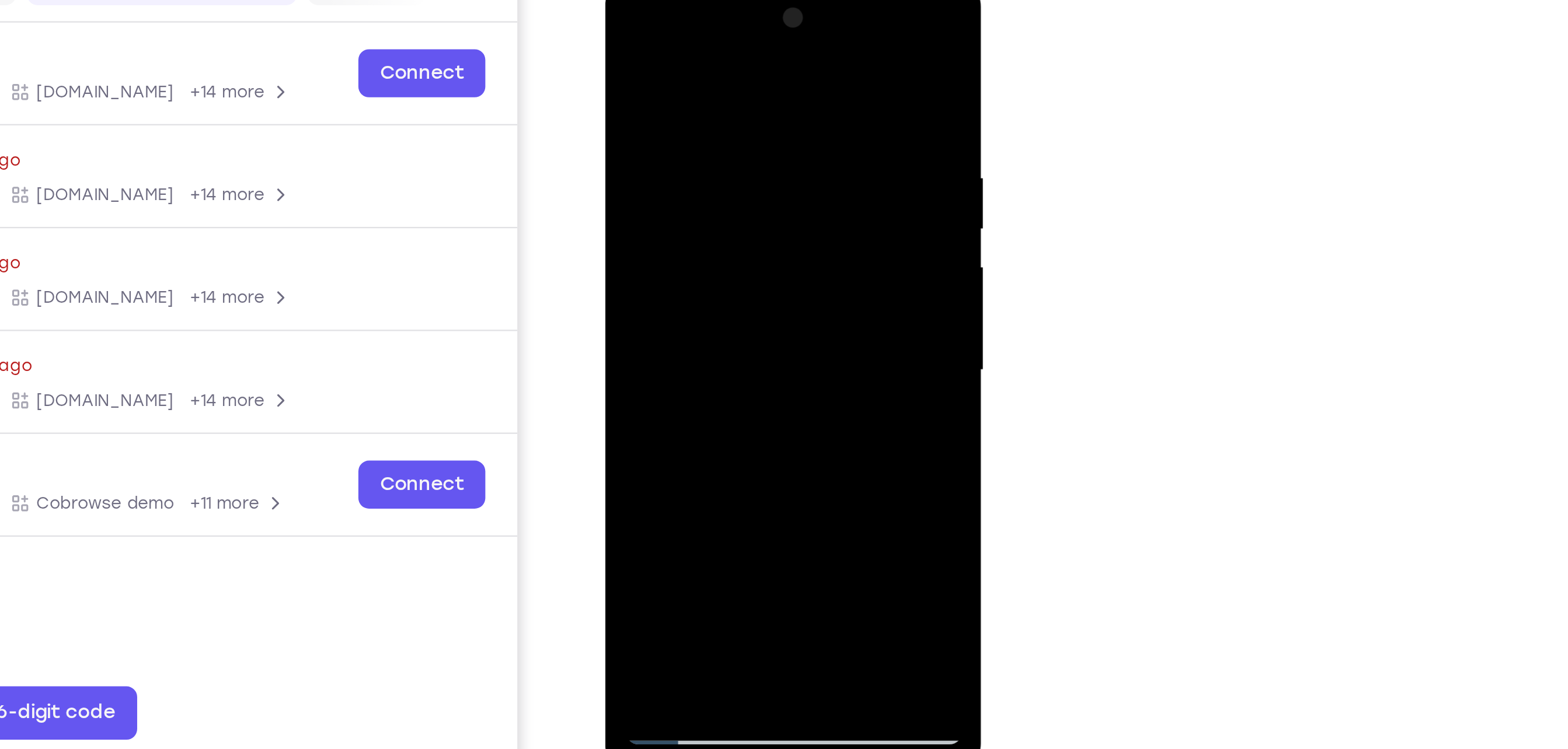
click at [736, 62] on div at bounding box center [686, 150] width 147 height 327
click at [747, 149] on div at bounding box center [686, 150] width 147 height 327
click at [622, 35] on div at bounding box center [686, 150] width 147 height 327
click at [680, 111] on div at bounding box center [686, 150] width 147 height 327
click at [677, 259] on div at bounding box center [686, 150] width 147 height 327
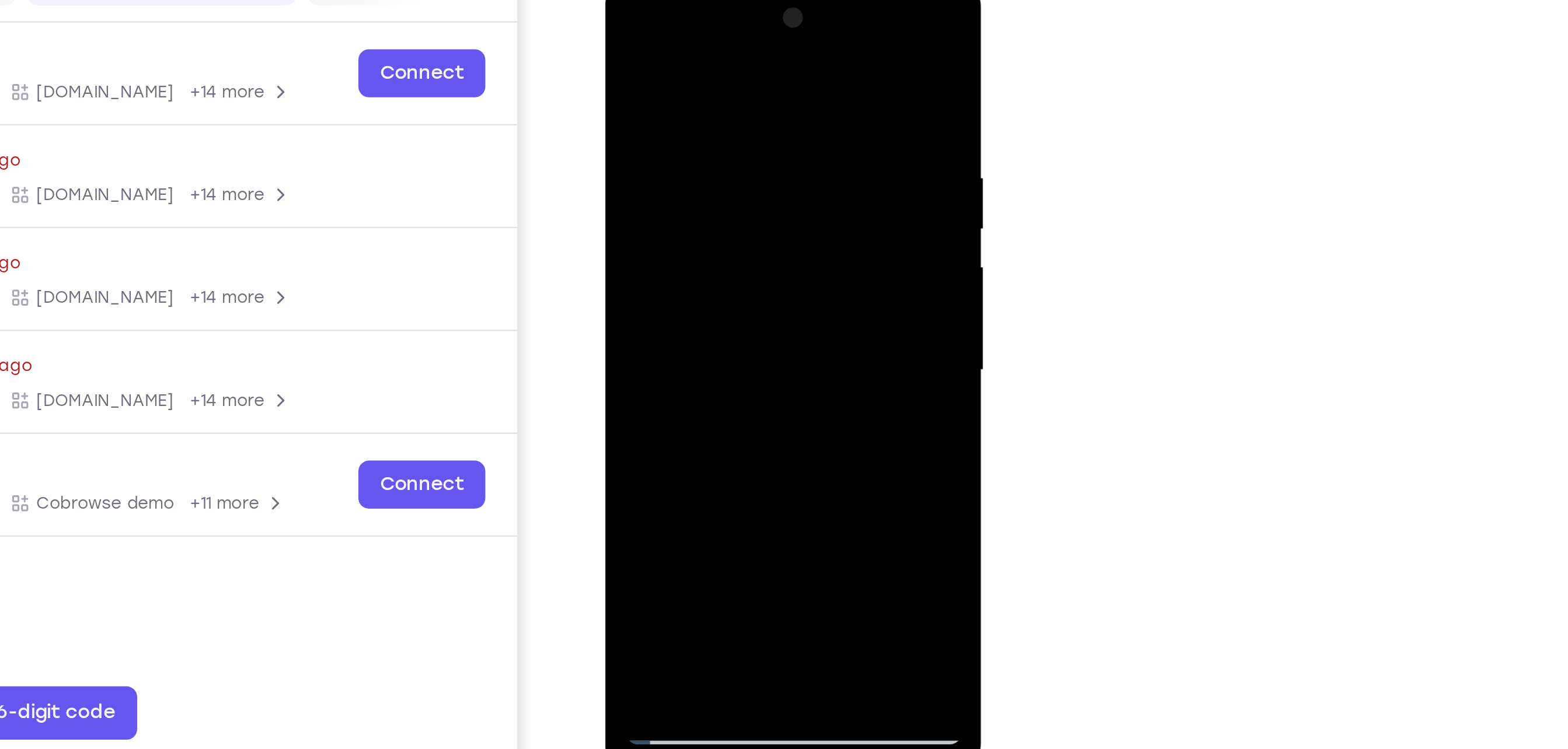
click at [677, 259] on div at bounding box center [686, 150] width 147 height 327
click at [720, 261] on div at bounding box center [686, 150] width 147 height 327
click at [622, 34] on div at bounding box center [686, 150] width 147 height 327
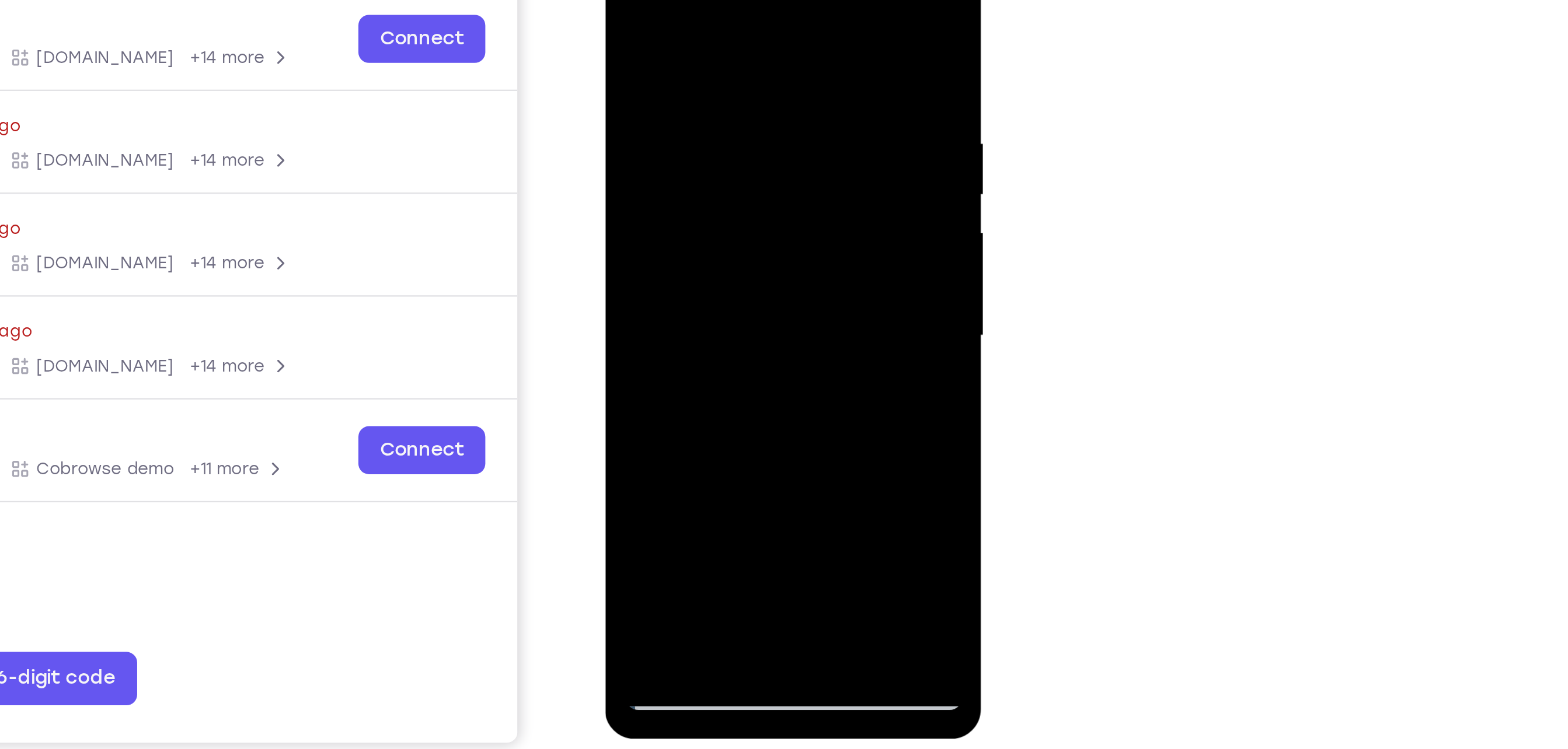
click at [646, 275] on div at bounding box center [686, 115] width 147 height 327
click at [659, 213] on div at bounding box center [686, 115] width 147 height 327
